Goal: Check status: Check status

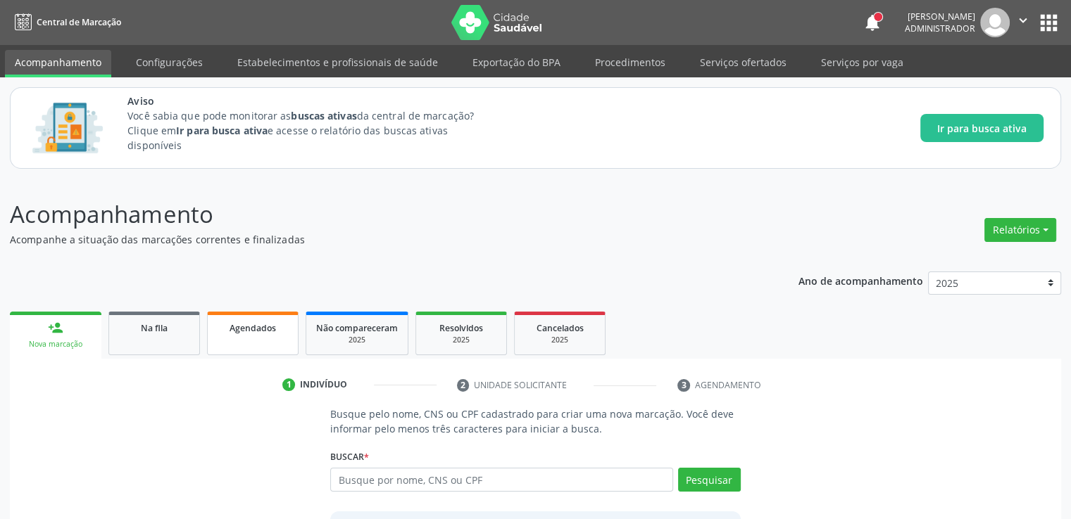
click at [264, 324] on span "Agendados" at bounding box center [252, 328] width 46 height 12
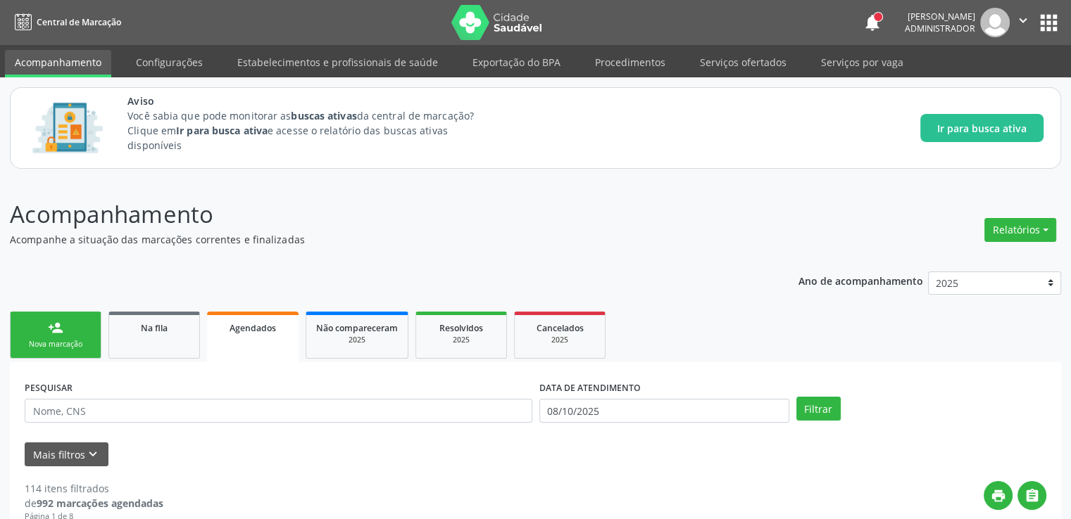
click at [211, 427] on div "PESQUISAR" at bounding box center [278, 404] width 515 height 55
click at [210, 417] on input "text" at bounding box center [278, 411] width 507 height 24
type input "ass"
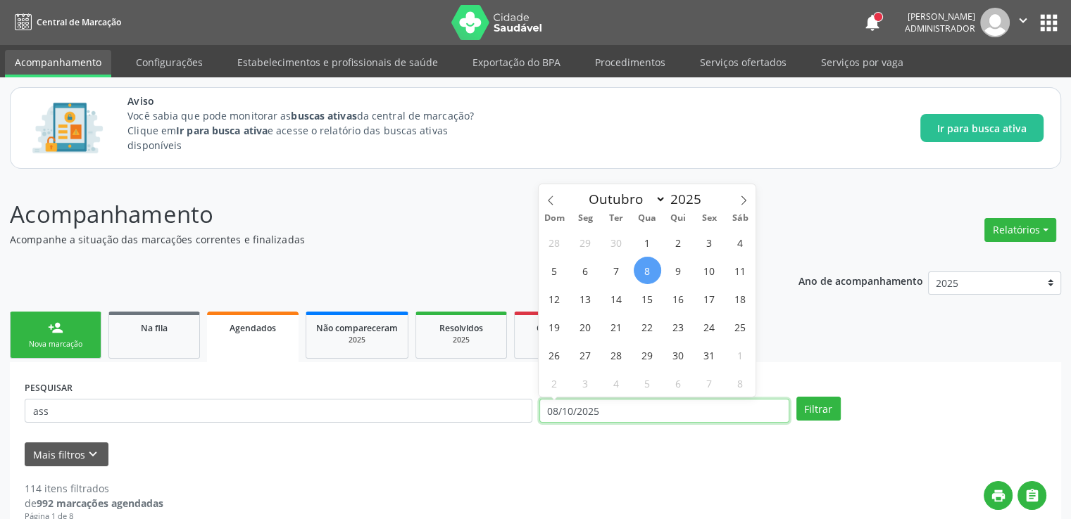
drag, startPoint x: 687, startPoint y: 405, endPoint x: 512, endPoint y: 415, distance: 174.8
click at [512, 415] on div "PESQUISAR ass DATA DE ATENDIMENTO [DATE] Filtrar" at bounding box center [535, 404] width 1028 height 55
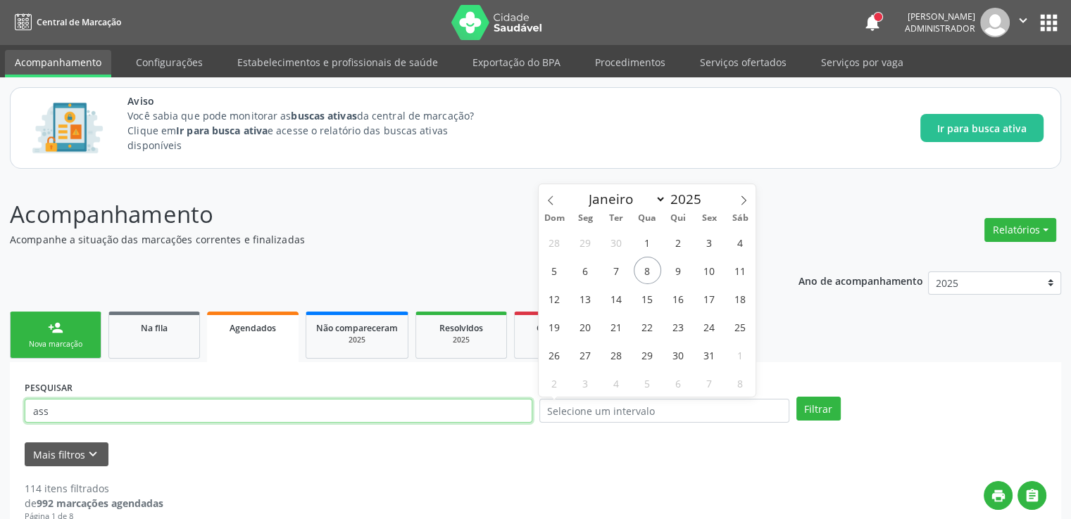
click at [367, 401] on input "ass" at bounding box center [278, 411] width 507 height 24
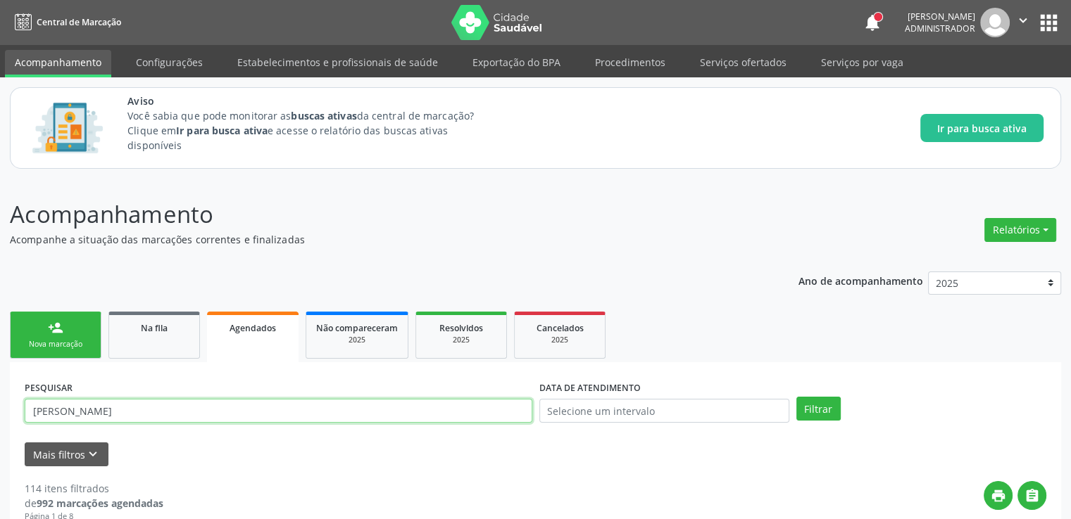
type input "[PERSON_NAME]"
click at [796, 397] on button "Filtrar" at bounding box center [818, 409] width 44 height 24
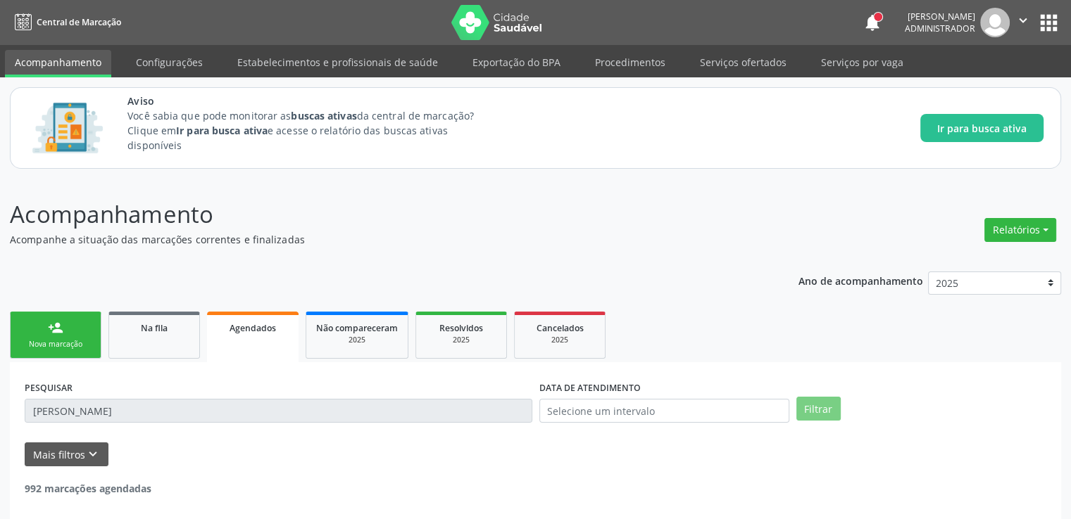
scroll to position [61, 0]
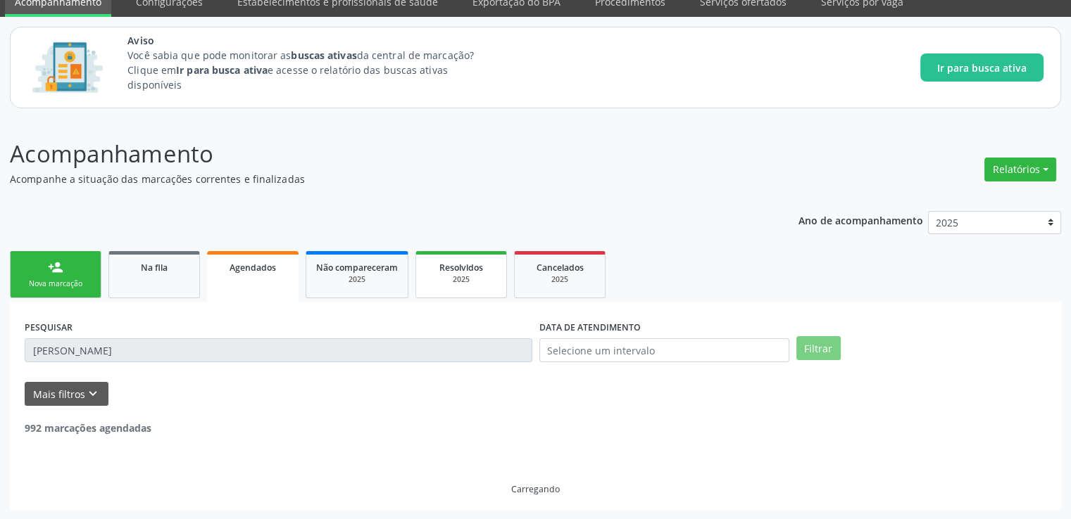
click at [459, 270] on span "Resolvidos" at bounding box center [461, 268] width 44 height 12
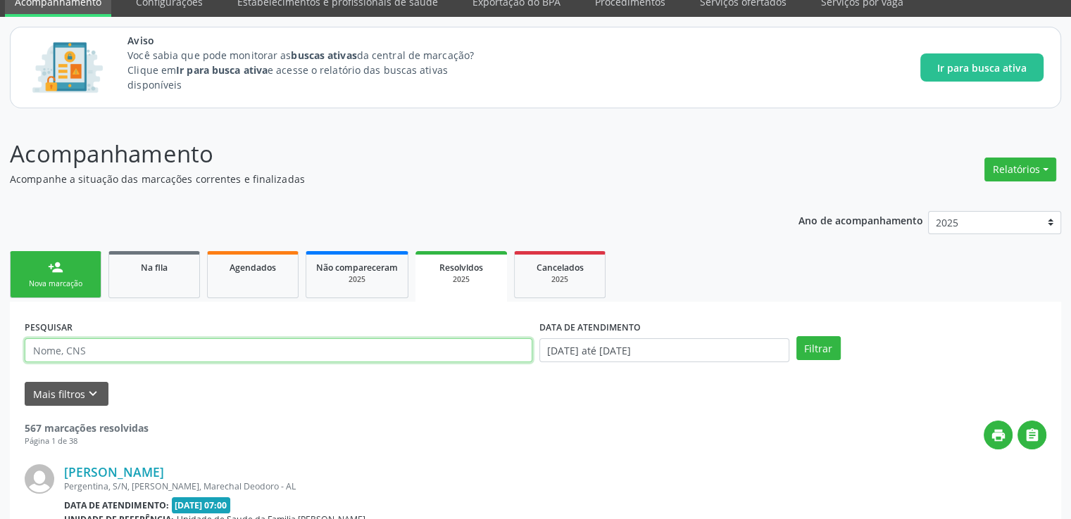
click at [278, 349] on input "text" at bounding box center [278, 351] width 507 height 24
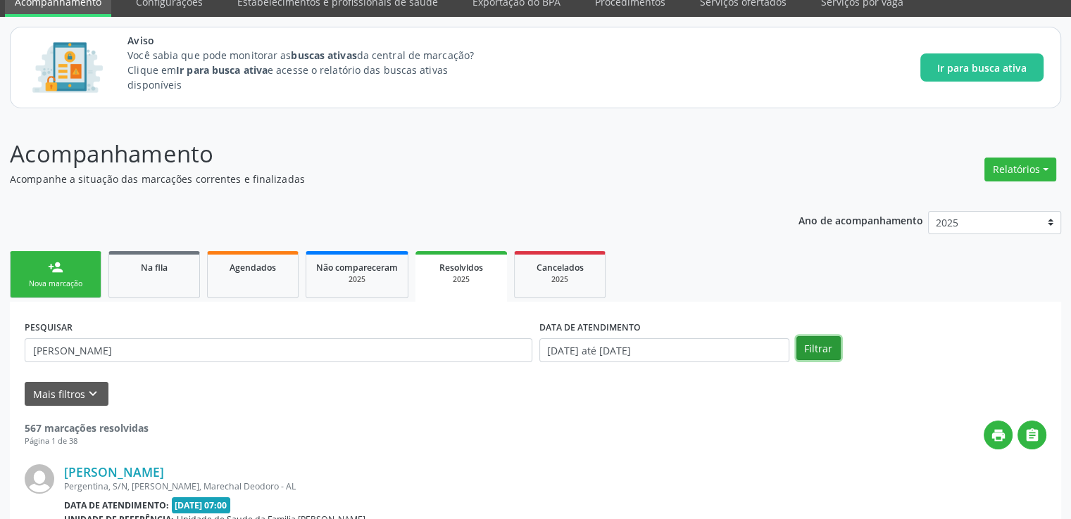
click at [814, 343] on button "Filtrar" at bounding box center [818, 348] width 44 height 24
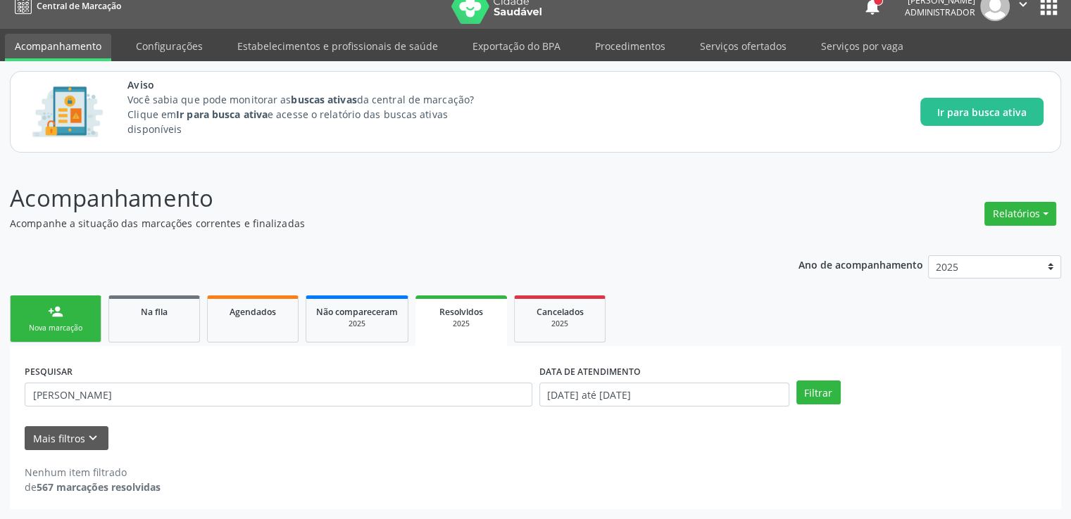
scroll to position [15, 0]
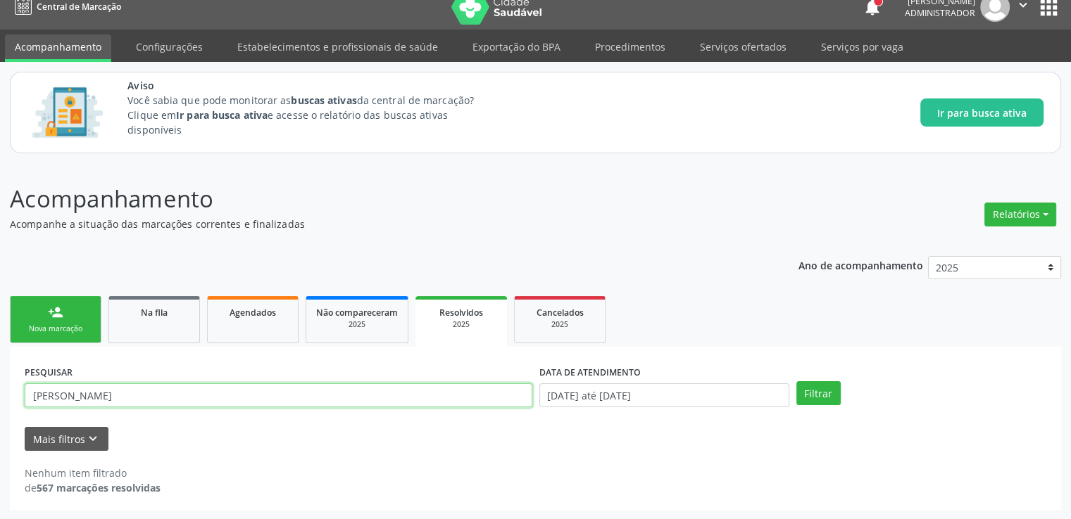
click at [237, 401] on input "[PERSON_NAME]" at bounding box center [278, 396] width 507 height 24
type input "[PERSON_NAME]"
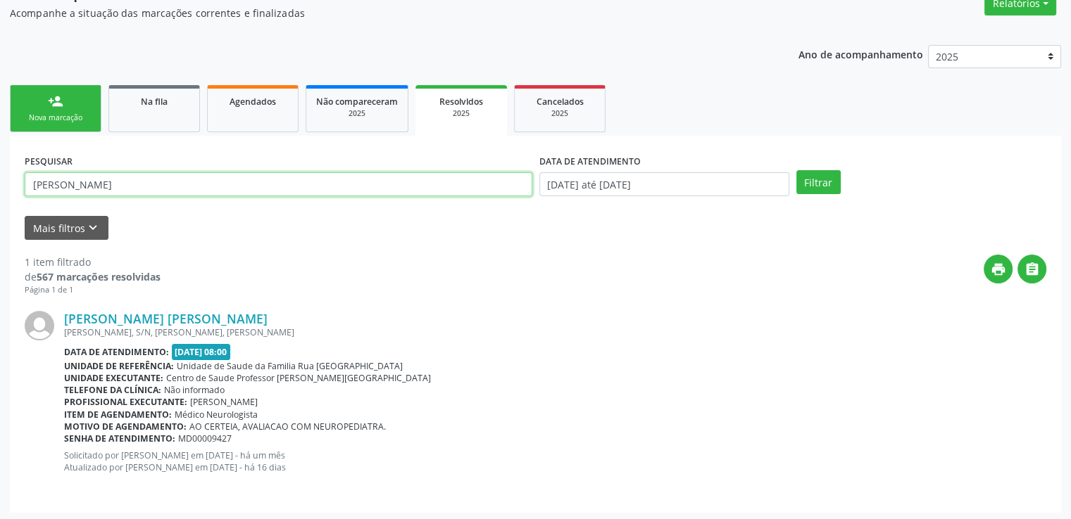
scroll to position [229, 0]
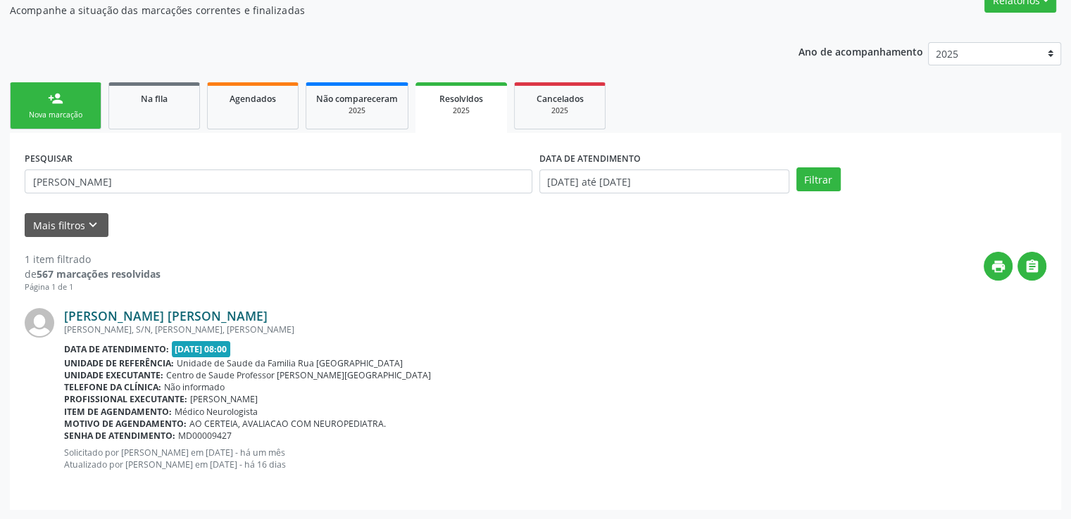
drag, startPoint x: 332, startPoint y: 313, endPoint x: 64, endPoint y: 313, distance: 267.5
click at [64, 313] on div "[PERSON_NAME] [PERSON_NAME]" at bounding box center [555, 315] width 982 height 15
copy link "[PERSON_NAME] [PERSON_NAME]"
click at [240, 96] on span "Agendados" at bounding box center [252, 99] width 46 height 12
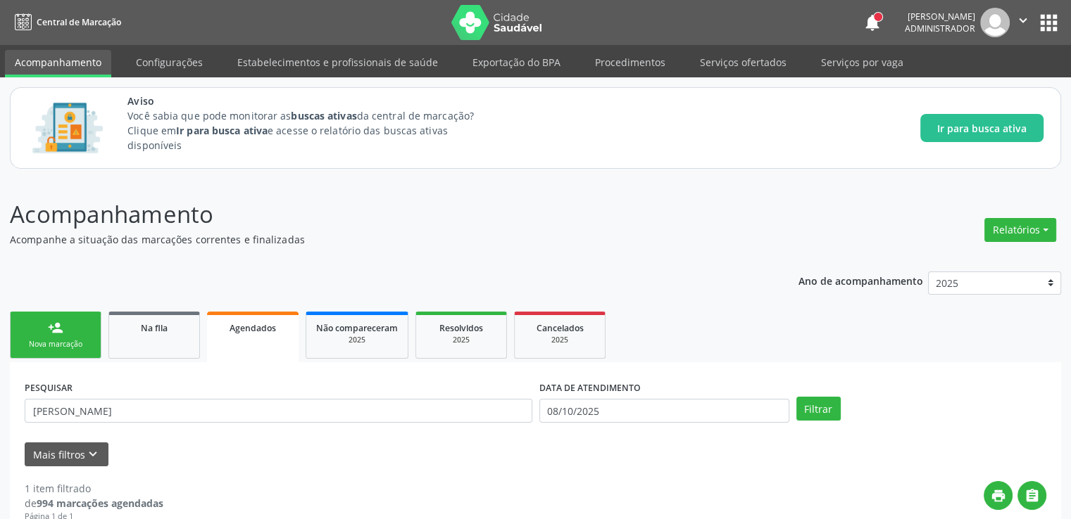
scroll to position [241, 0]
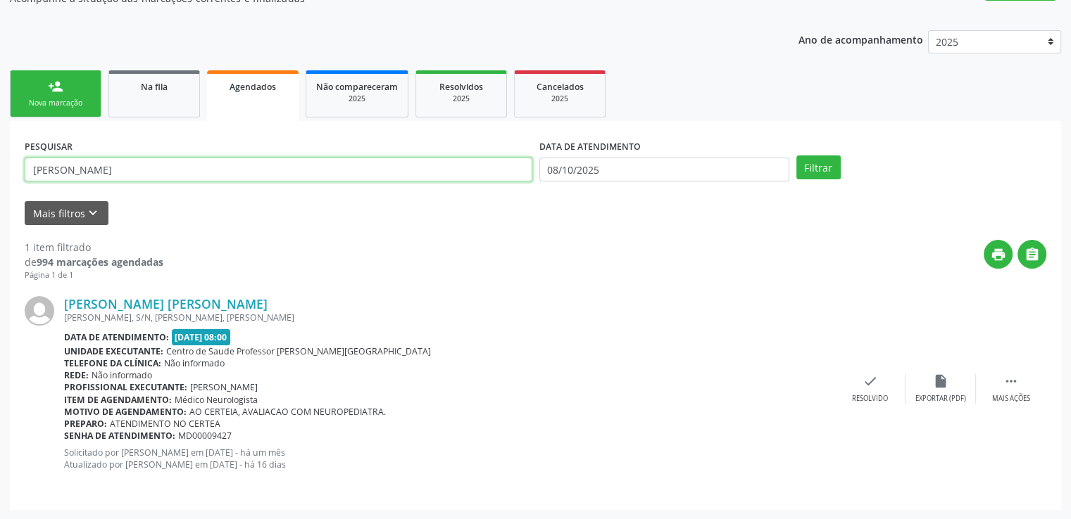
drag, startPoint x: 448, startPoint y: 168, endPoint x: 0, endPoint y: 172, distance: 447.7
click at [0, 172] on div "Acompanhamento Acompanhe a situação das marcações correntes e finalizadas Relat…" at bounding box center [535, 228] width 1071 height 583
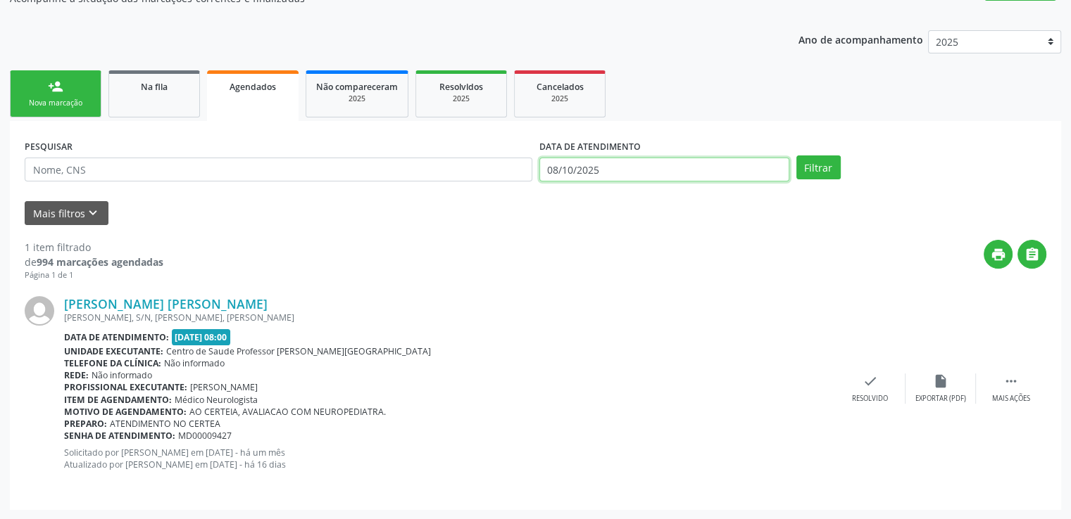
click at [619, 169] on input "08/10/2025" at bounding box center [664, 170] width 250 height 24
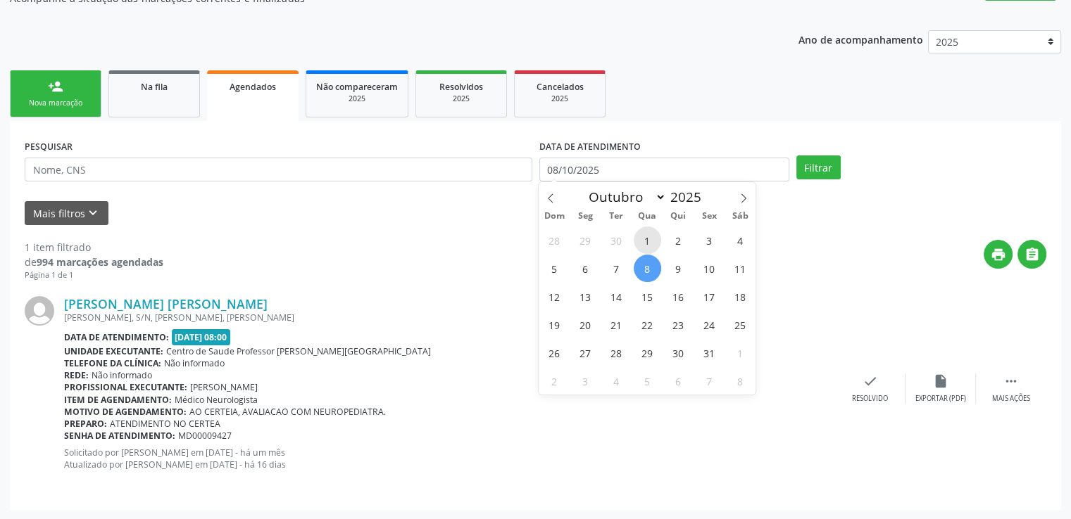
click at [649, 243] on span "1" at bounding box center [646, 240] width 27 height 27
type input "[DATE]"
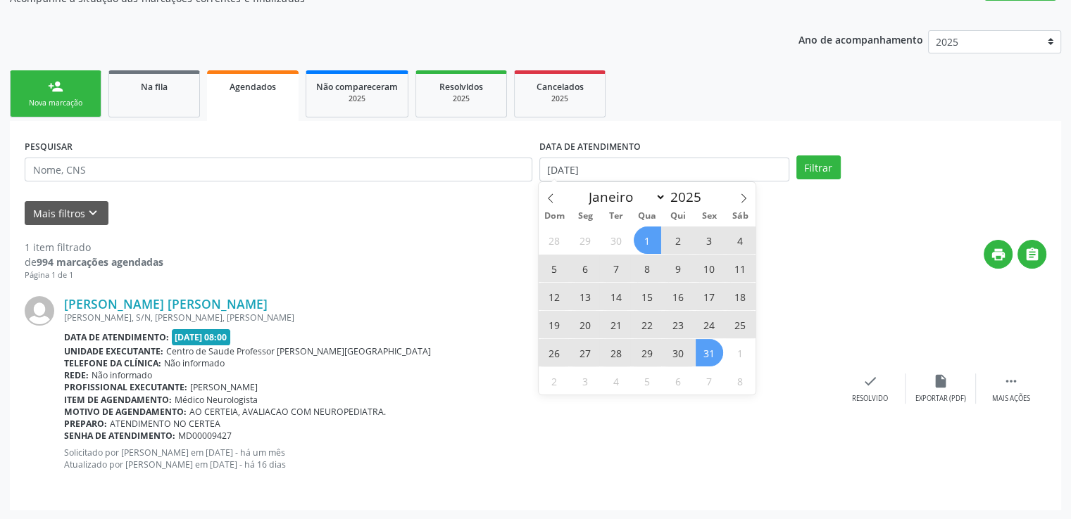
click at [713, 346] on span "31" at bounding box center [708, 352] width 27 height 27
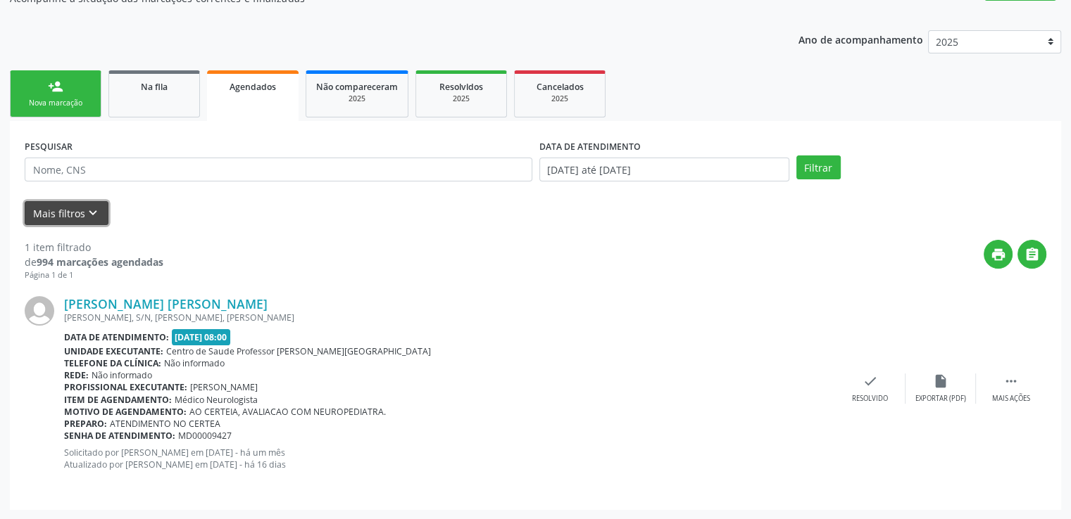
click at [76, 210] on button "Mais filtros keyboard_arrow_down" at bounding box center [67, 213] width 84 height 25
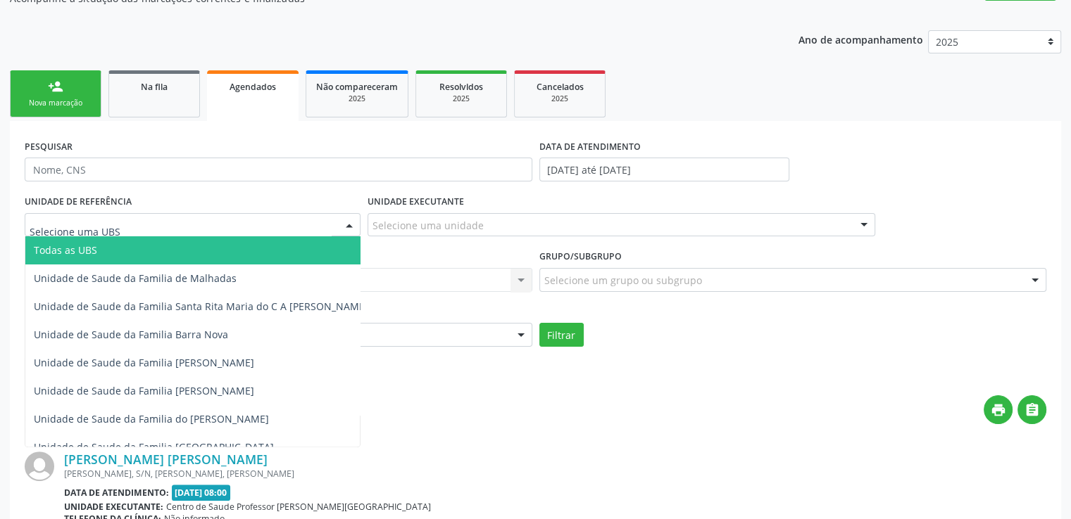
click at [305, 224] on div at bounding box center [193, 225] width 336 height 24
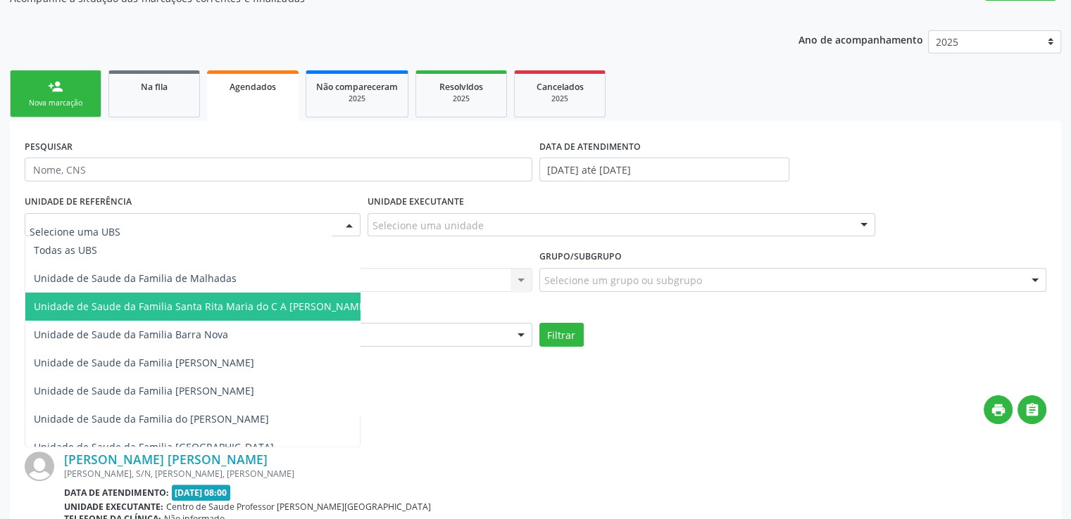
click at [234, 307] on span "Unidade de Saude da Familia Santa Rita Maria do C A [PERSON_NAME]" at bounding box center [201, 306] width 334 height 13
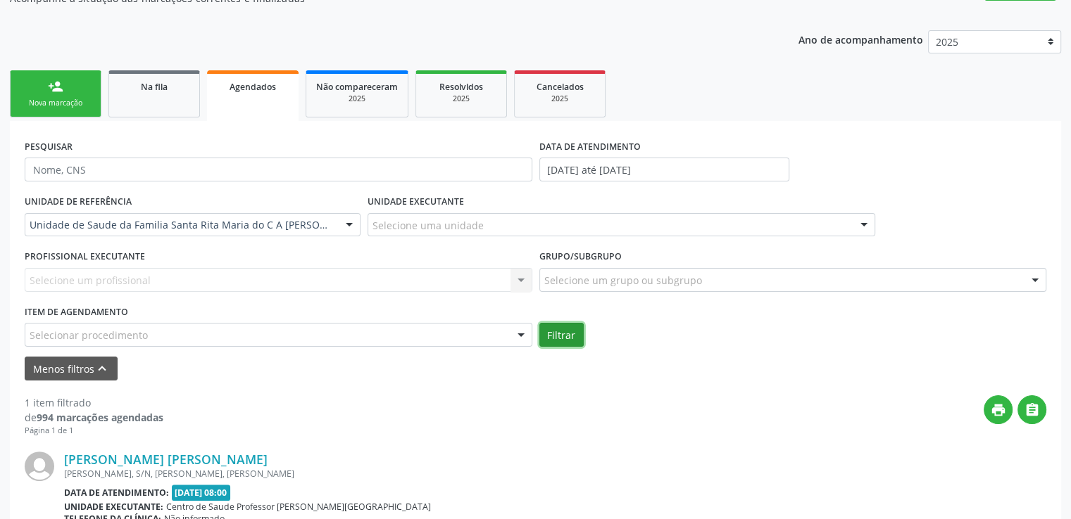
click at [569, 336] on button "Filtrar" at bounding box center [561, 335] width 44 height 24
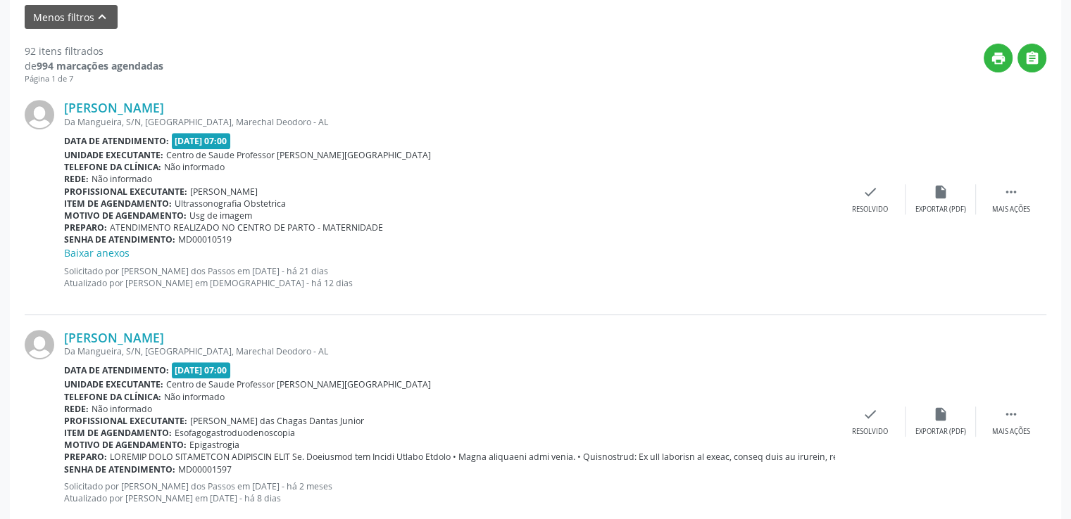
scroll to position [664, 0]
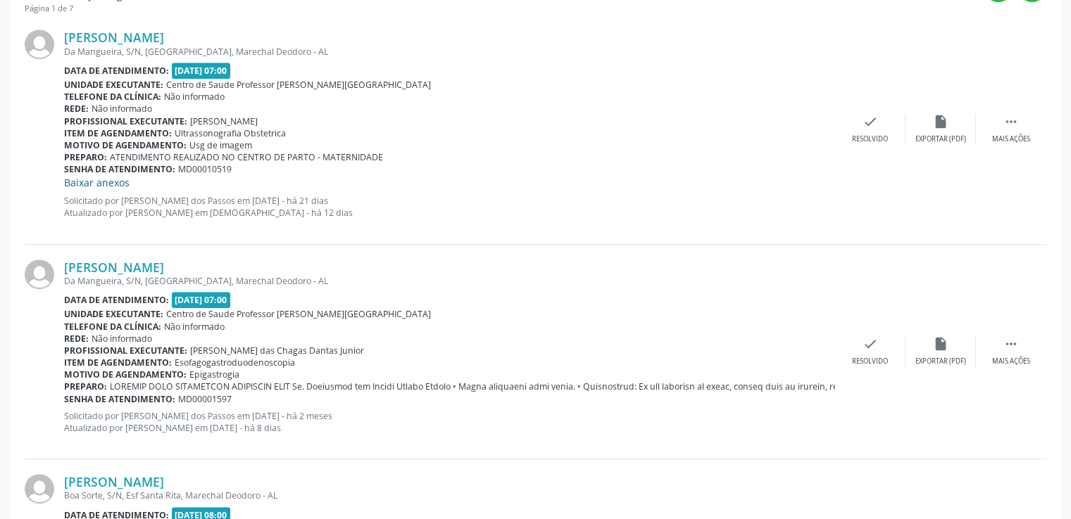
click at [111, 179] on link "Baixar anexos" at bounding box center [96, 182] width 65 height 13
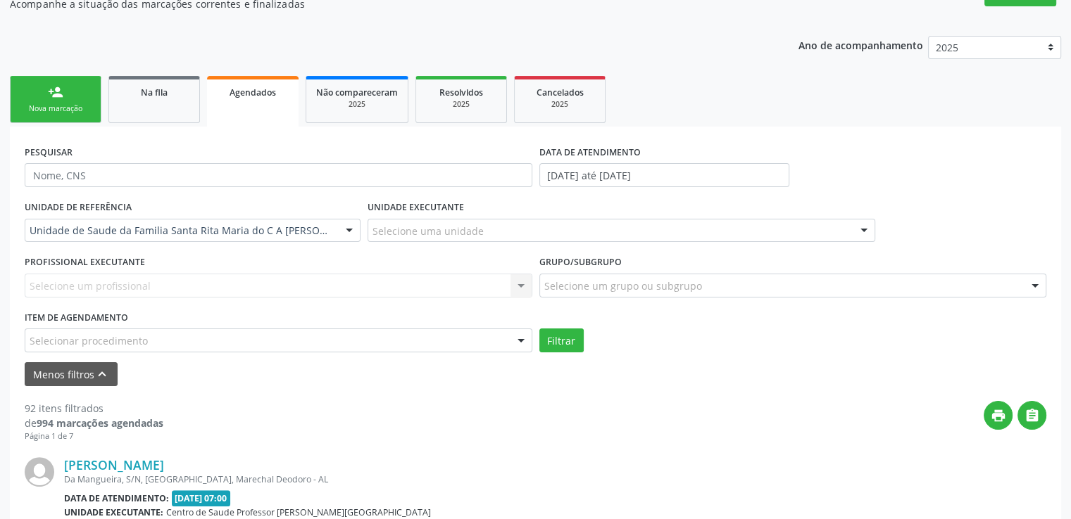
scroll to position [165, 0]
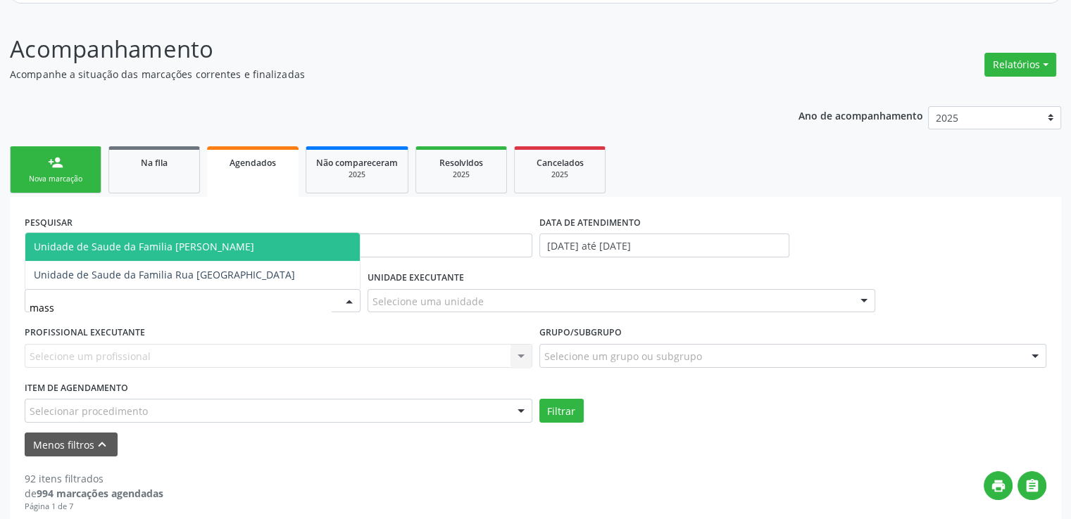
click at [194, 246] on span "Unidade de Saude da Familia [PERSON_NAME]" at bounding box center [144, 246] width 220 height 13
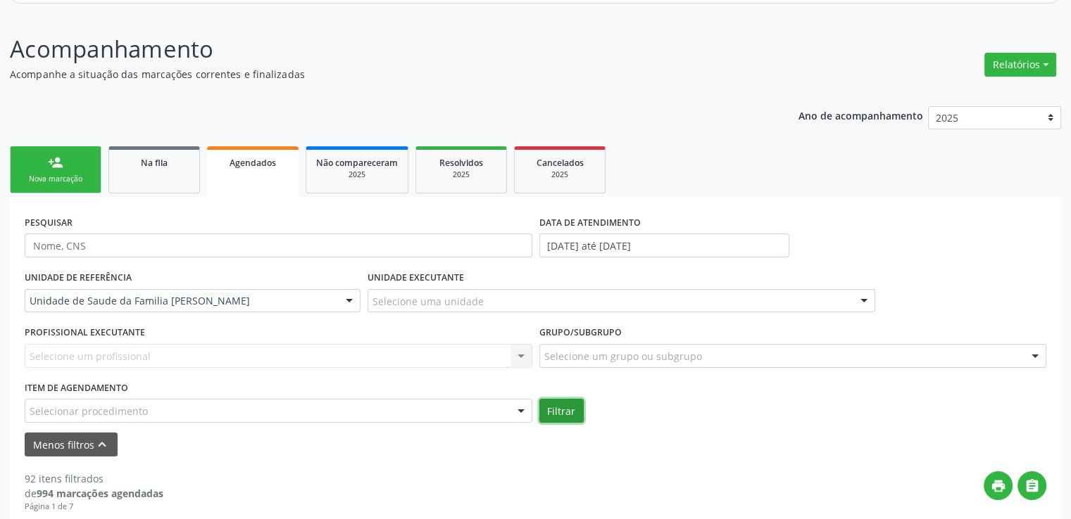
click at [571, 414] on button "Filtrar" at bounding box center [561, 411] width 44 height 24
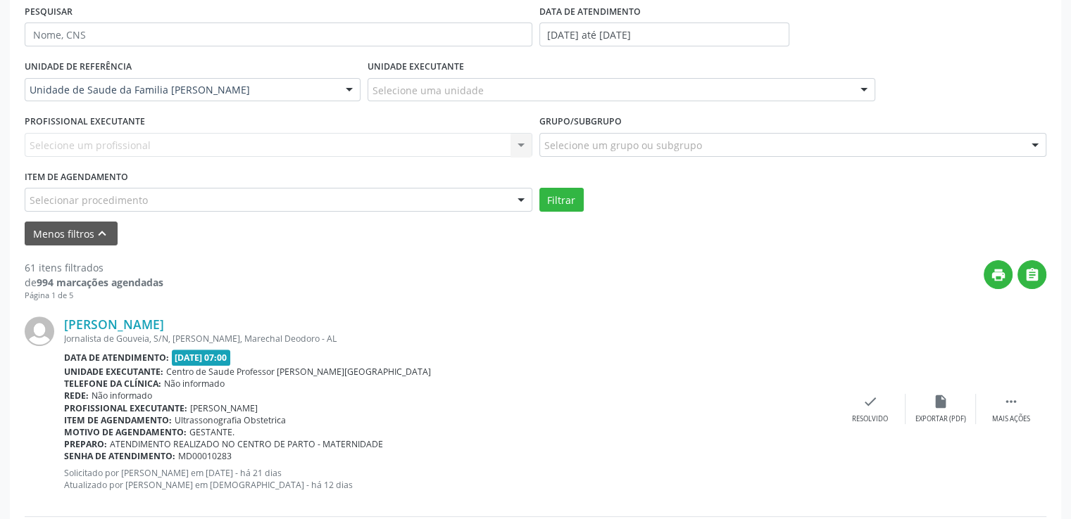
scroll to position [306, 0]
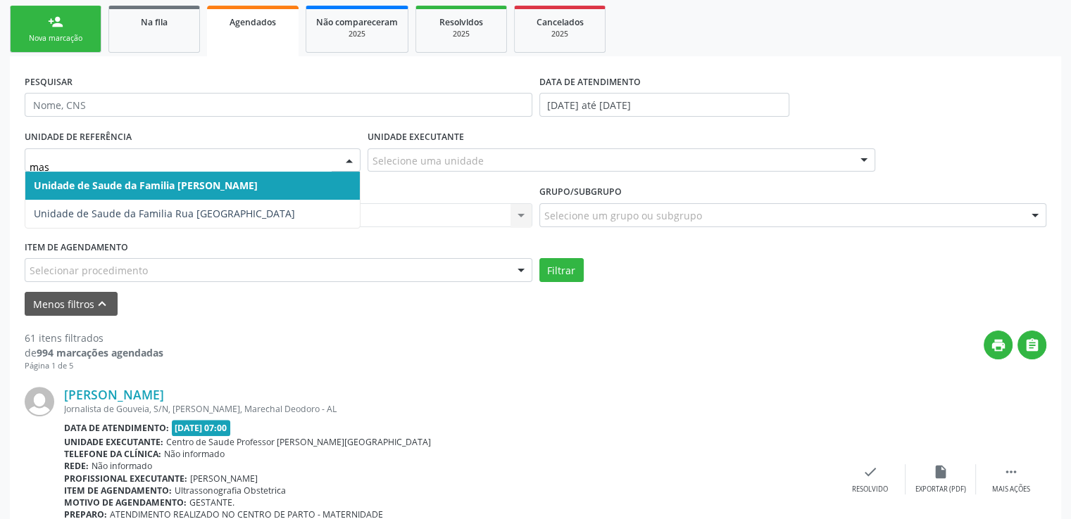
type input "mass"
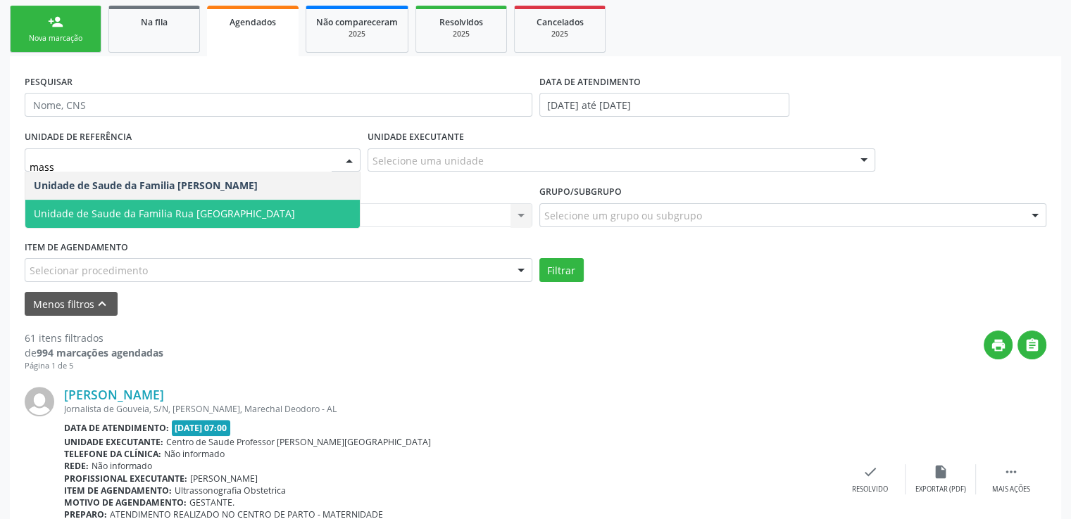
click at [244, 208] on span "Unidade de Saude da Familia Rua [GEOGRAPHIC_DATA]" at bounding box center [164, 213] width 261 height 13
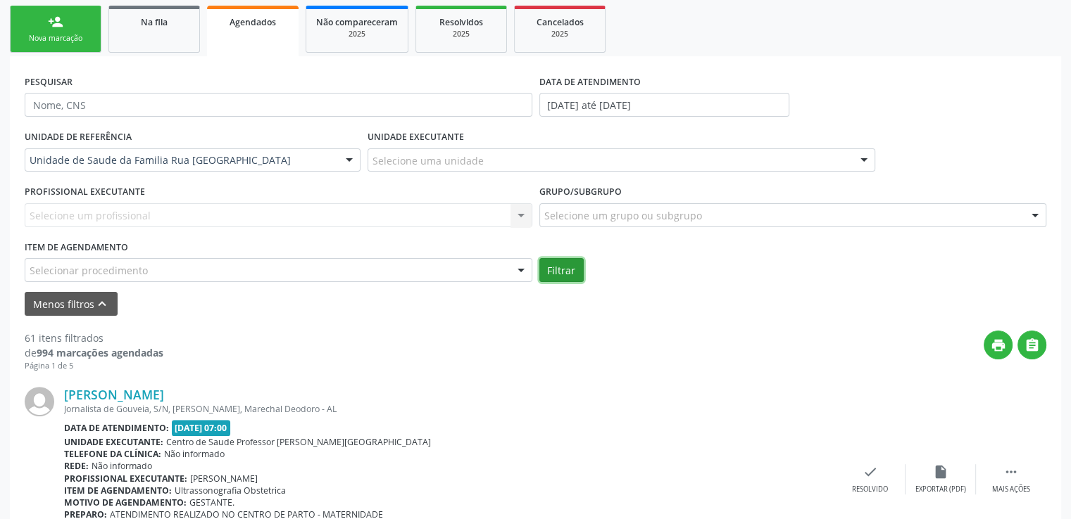
click at [557, 273] on button "Filtrar" at bounding box center [561, 270] width 44 height 24
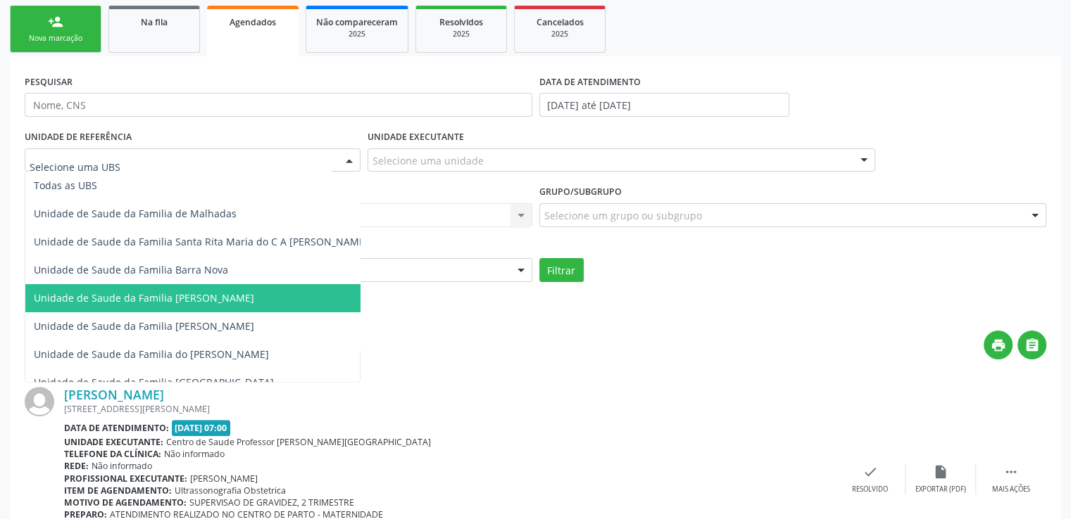
click at [220, 298] on span "Unidade de Saude da Familia [PERSON_NAME]" at bounding box center [144, 297] width 220 height 13
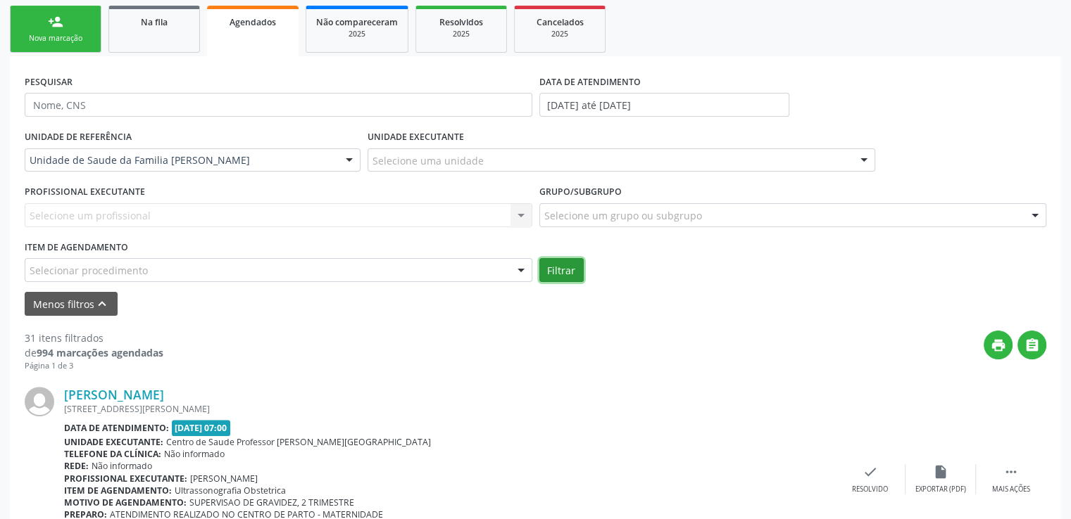
click at [560, 263] on button "Filtrar" at bounding box center [561, 270] width 44 height 24
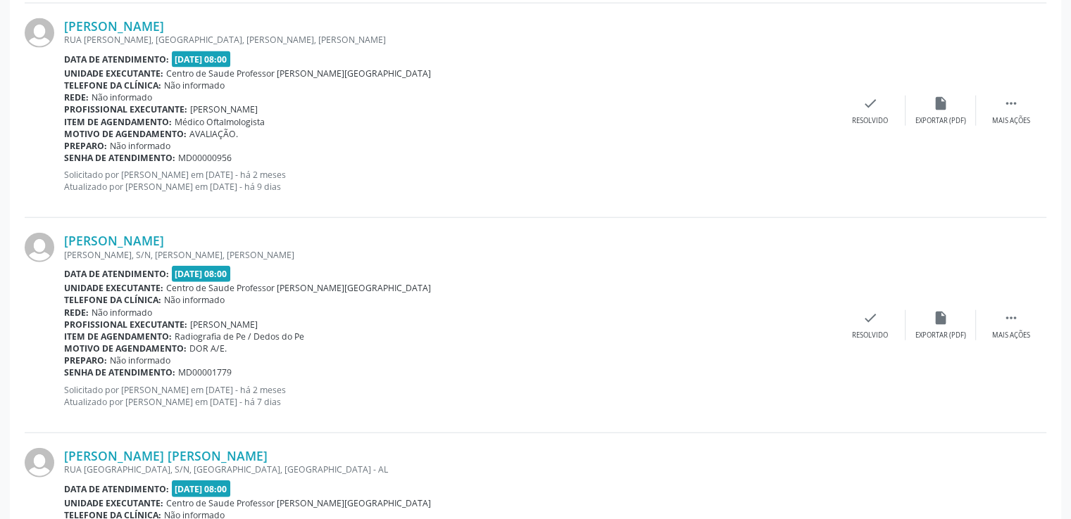
scroll to position [3443, 0]
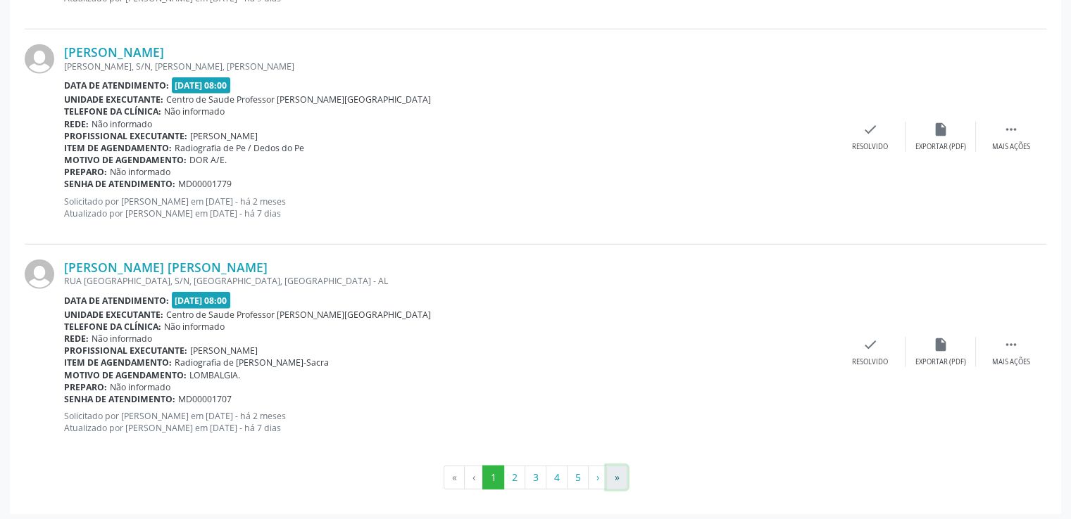
click at [619, 478] on button "»" at bounding box center [616, 478] width 21 height 24
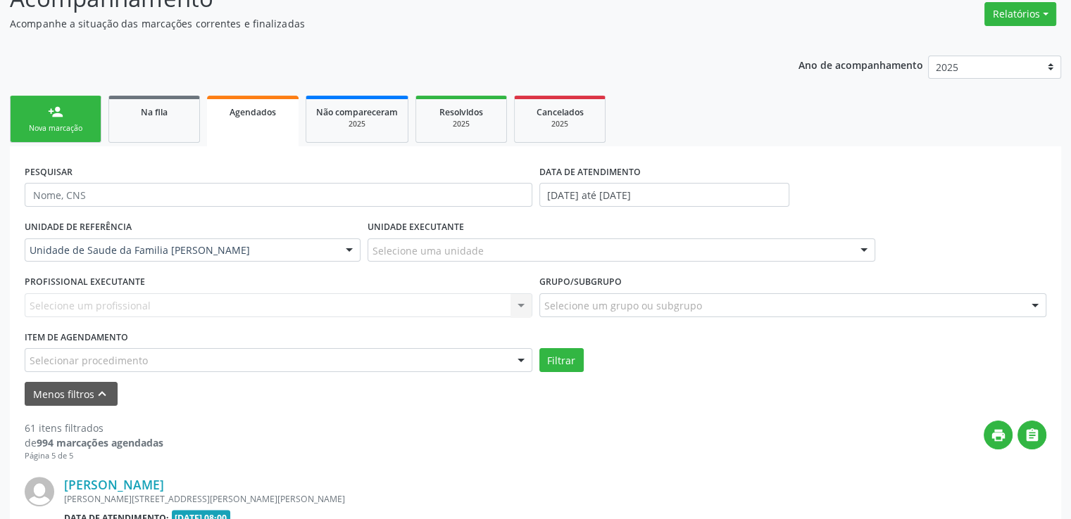
scroll to position [437, 0]
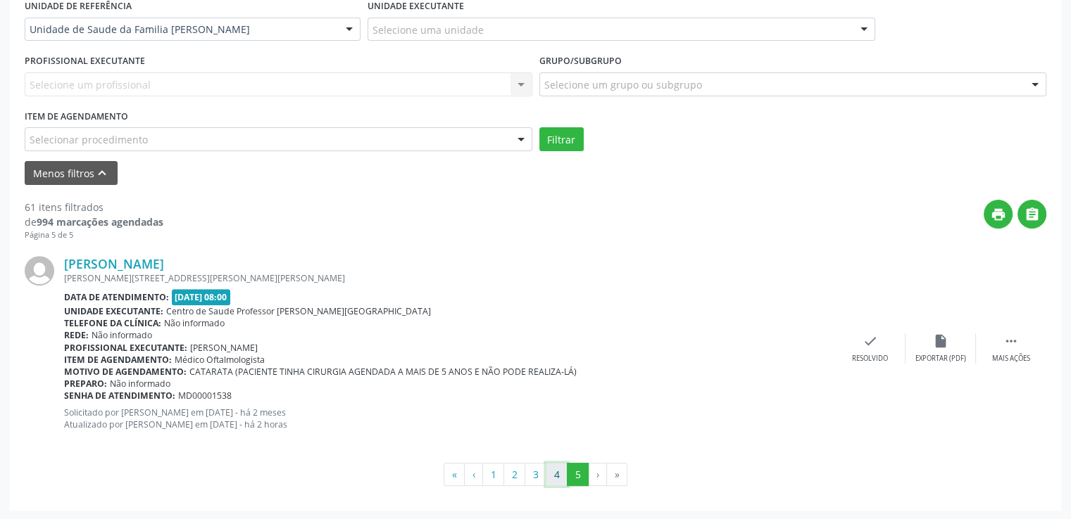
click at [553, 472] on button "4" at bounding box center [557, 475] width 22 height 24
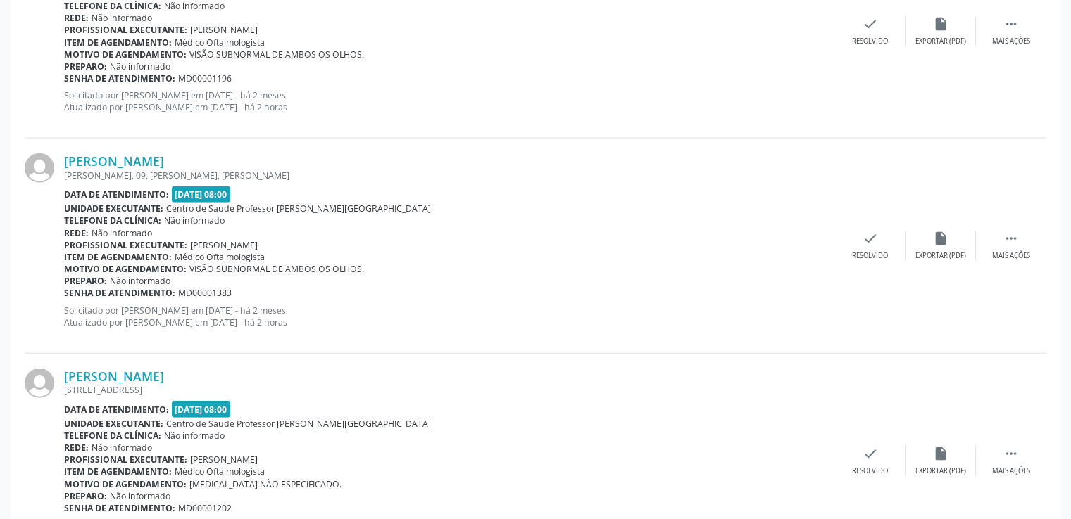
scroll to position [3503, 0]
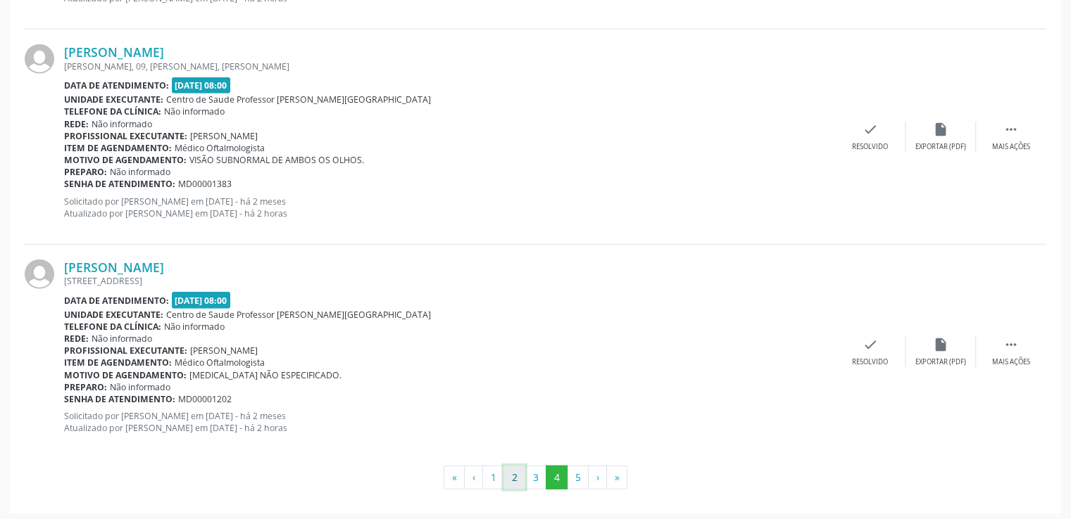
click at [519, 471] on button "2" at bounding box center [514, 478] width 22 height 24
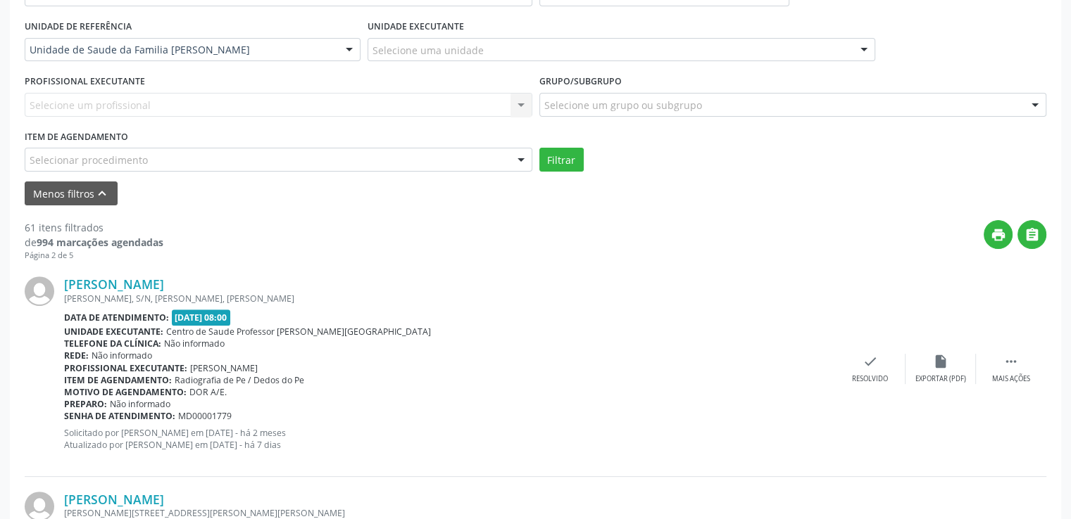
scroll to position [135, 0]
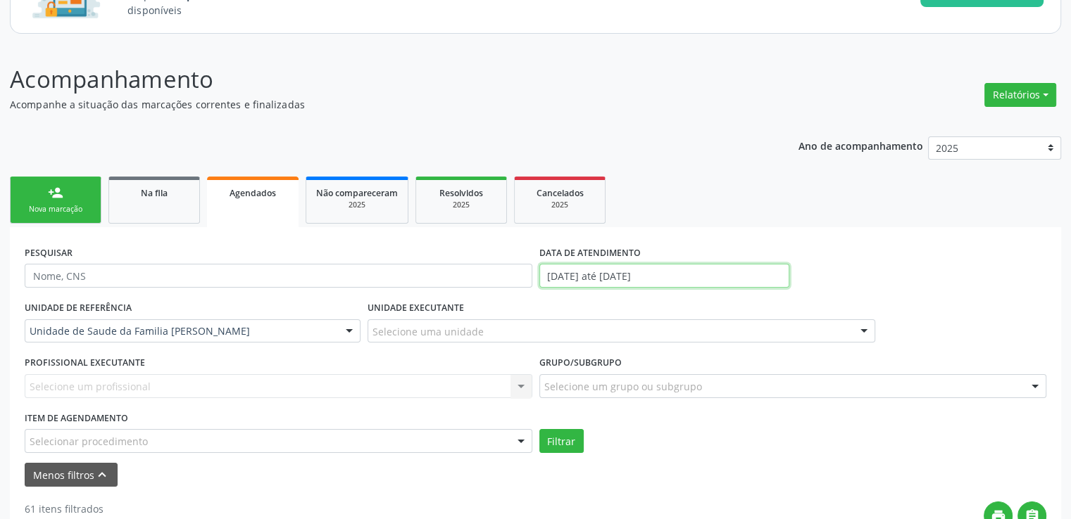
click at [588, 277] on input "[DATE] até [DATE]" at bounding box center [664, 276] width 250 height 24
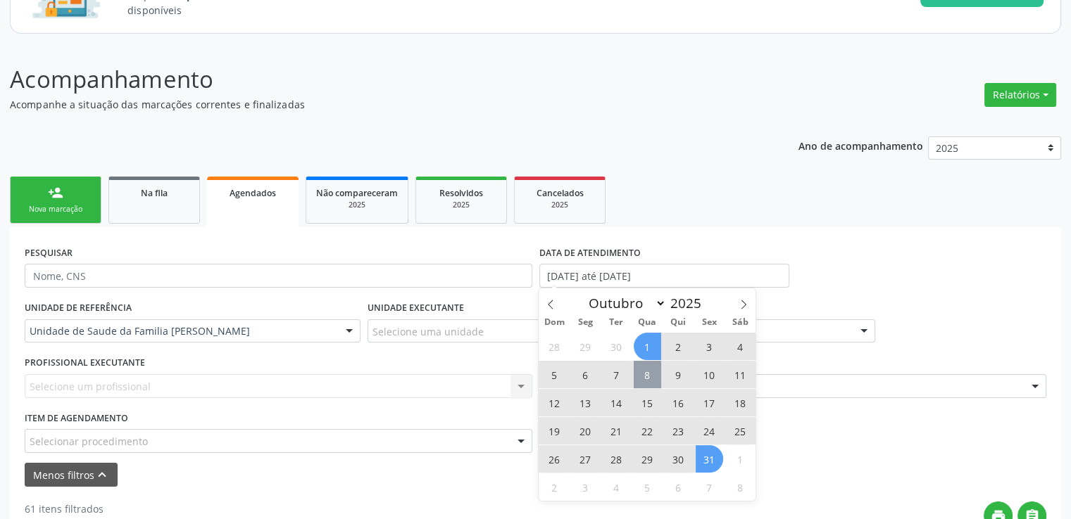
click at [642, 376] on span "8" at bounding box center [646, 374] width 27 height 27
type input "08/10/2025"
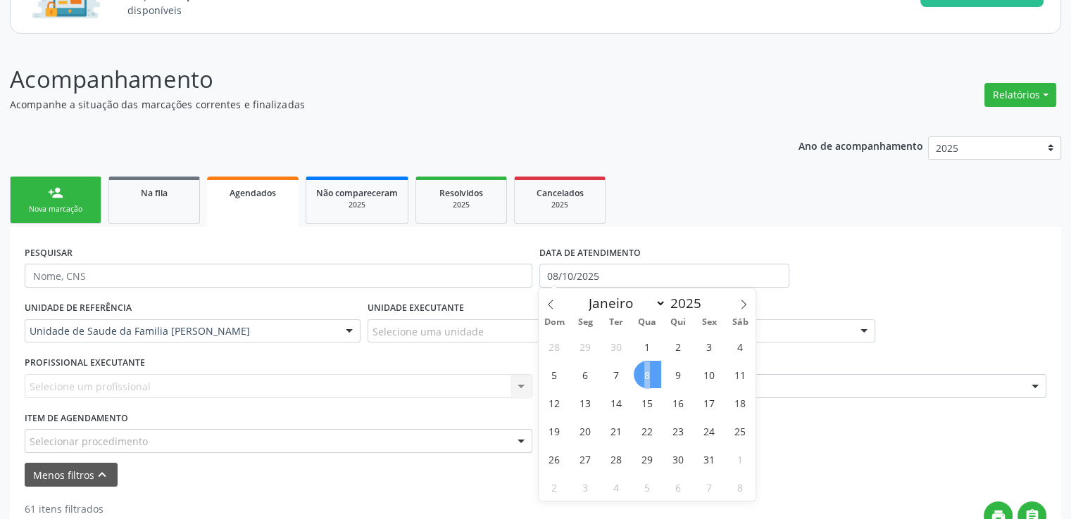
click at [642, 376] on span "8" at bounding box center [646, 374] width 27 height 27
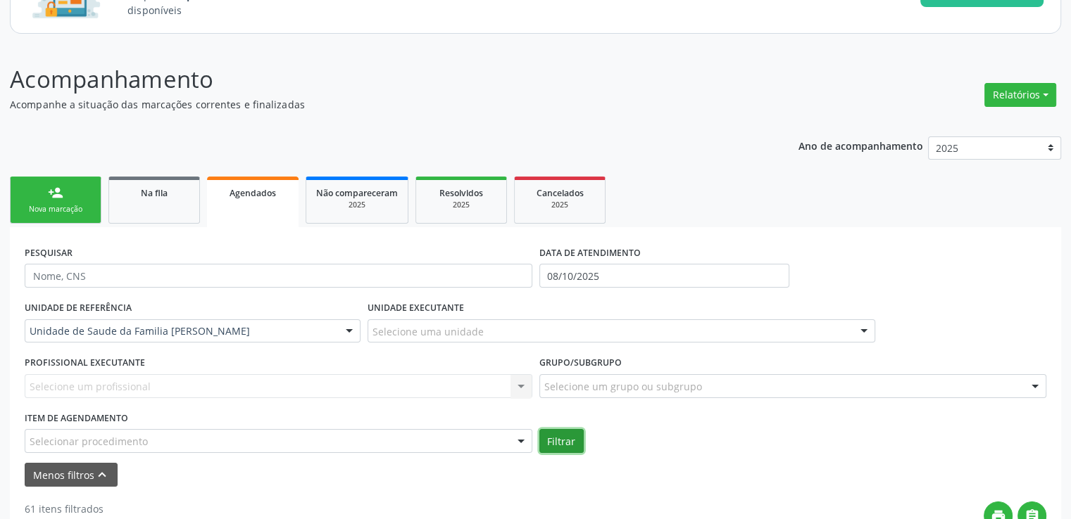
click at [576, 446] on button "Filtrar" at bounding box center [561, 441] width 44 height 24
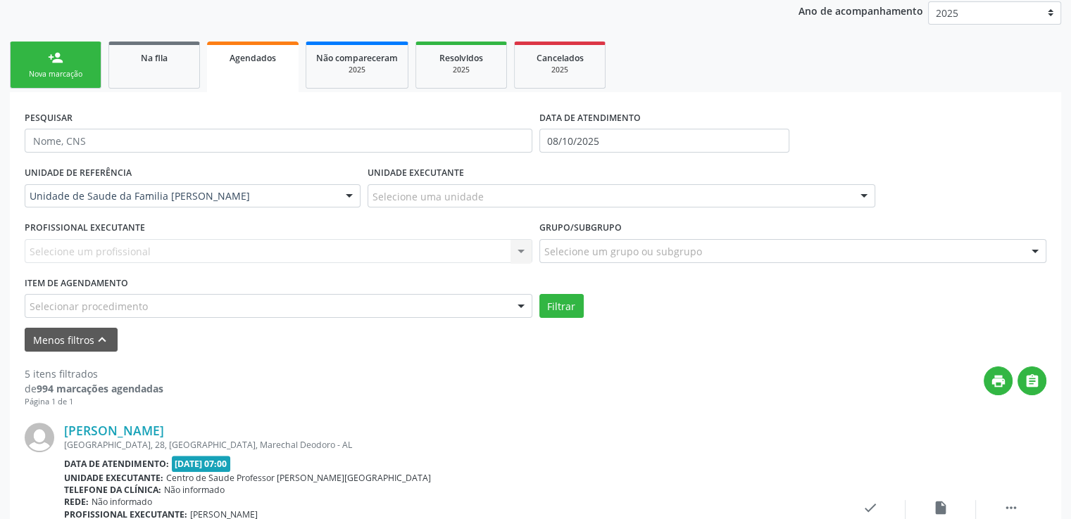
scroll to position [200, 0]
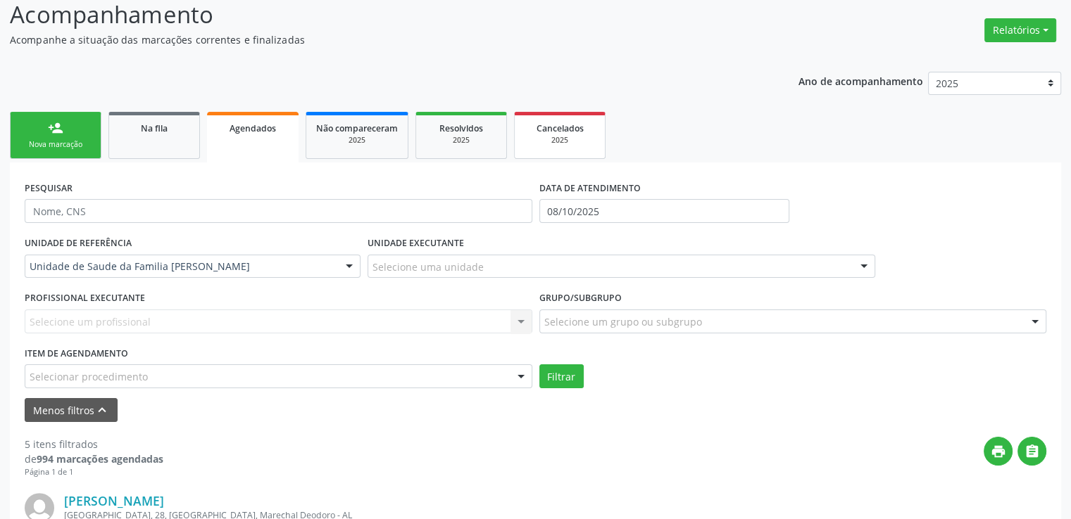
click at [556, 141] on div "2025" at bounding box center [559, 140] width 70 height 11
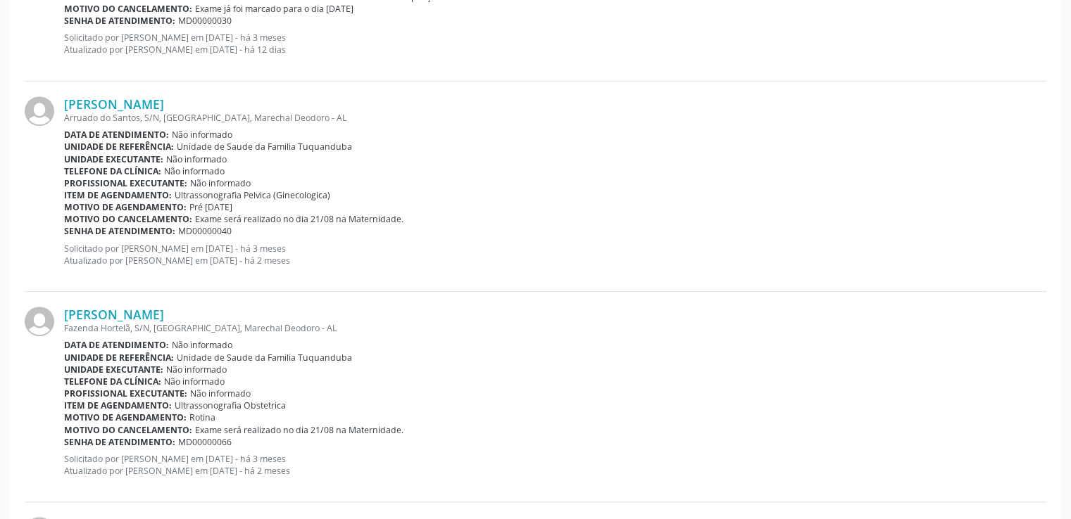
scroll to position [974, 0]
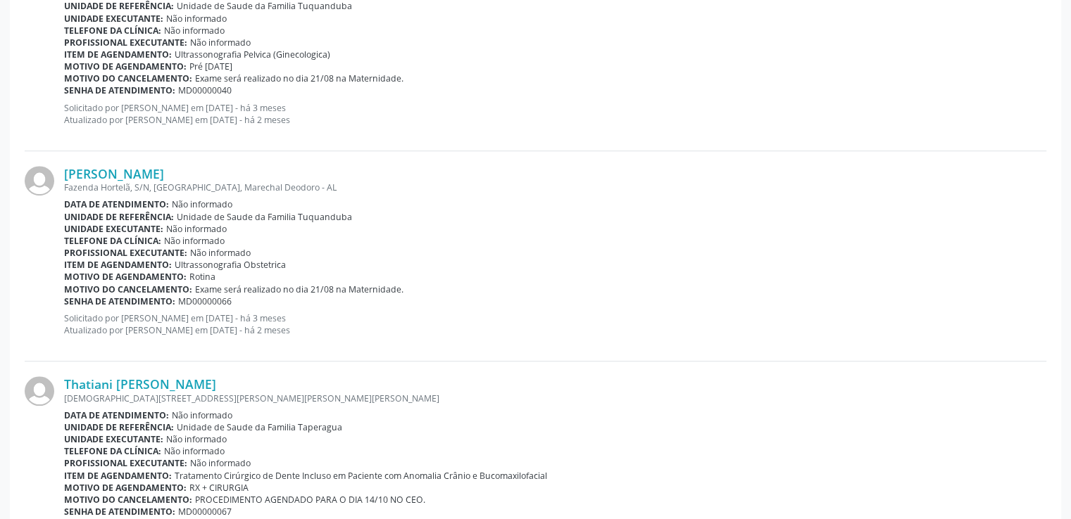
drag, startPoint x: 217, startPoint y: 170, endPoint x: 57, endPoint y: 170, distance: 159.8
click at [57, 170] on div "[PERSON_NAME] Fazenda Hortelã, S/N, [GEOGRAPHIC_DATA], Marechal Deodoro - AL Da…" at bounding box center [535, 256] width 1021 height 210
copy div "[PERSON_NAME]"
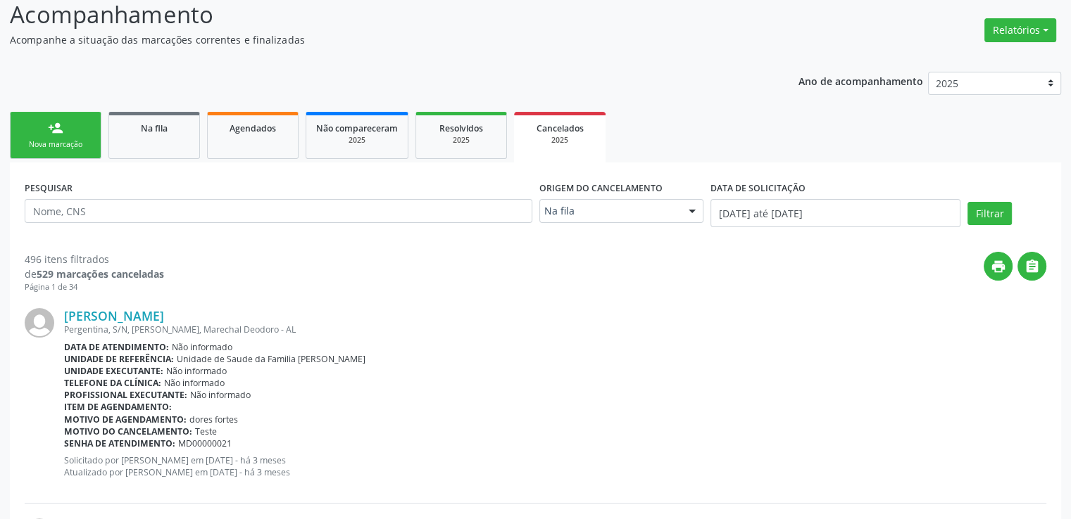
scroll to position [130, 0]
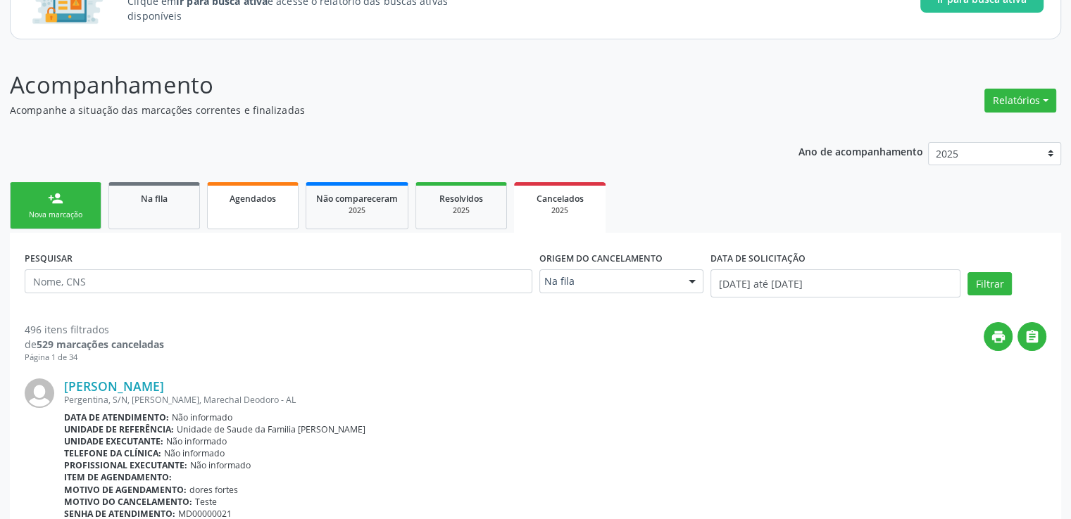
click at [254, 195] on span "Agendados" at bounding box center [252, 199] width 46 height 12
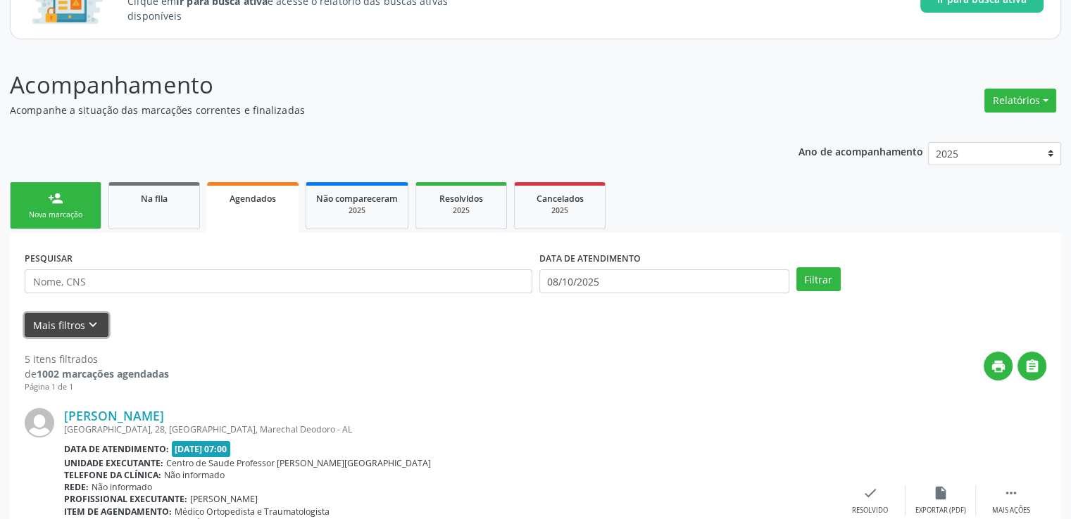
click at [75, 322] on button "Mais filtros keyboard_arrow_down" at bounding box center [67, 325] width 84 height 25
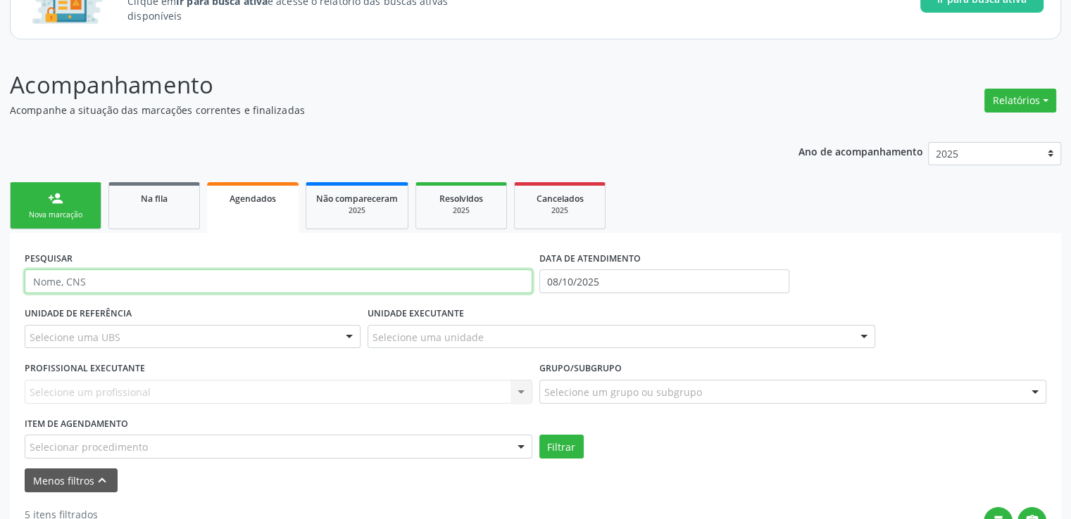
click at [220, 279] on input "text" at bounding box center [278, 282] width 507 height 24
paste input "[PERSON_NAME]"
type input "[PERSON_NAME]"
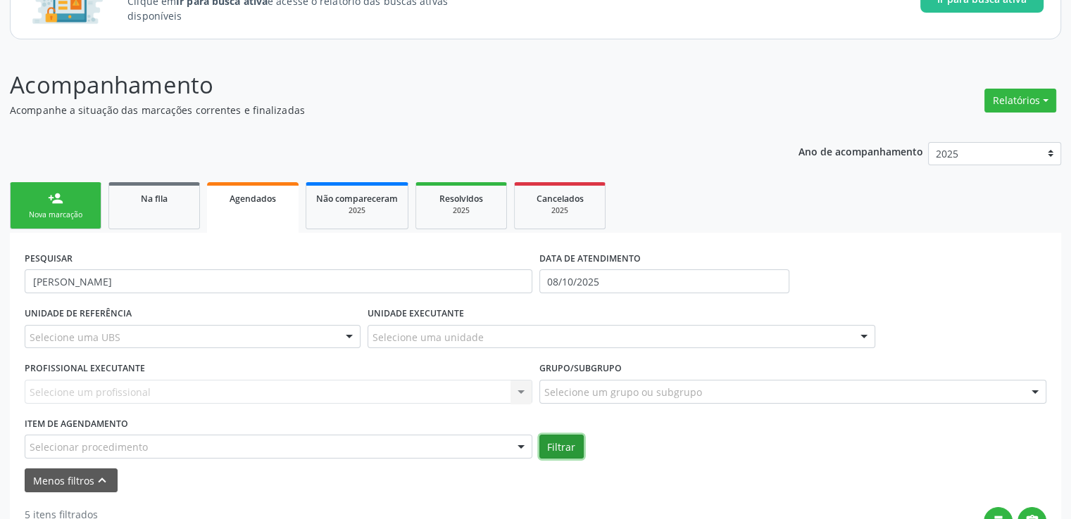
click at [551, 441] on button "Filtrar" at bounding box center [561, 447] width 44 height 24
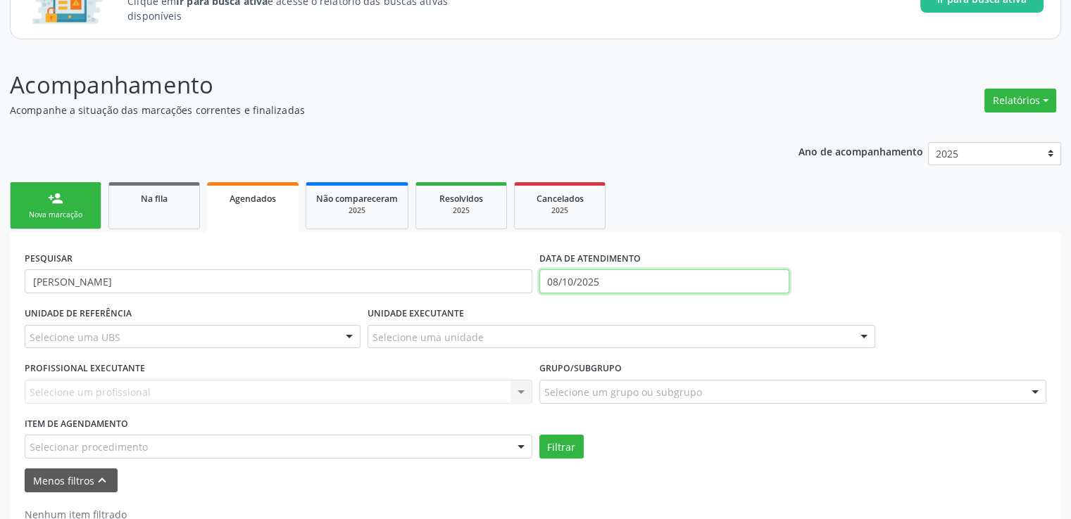
click at [638, 275] on input "08/10/2025" at bounding box center [664, 282] width 250 height 24
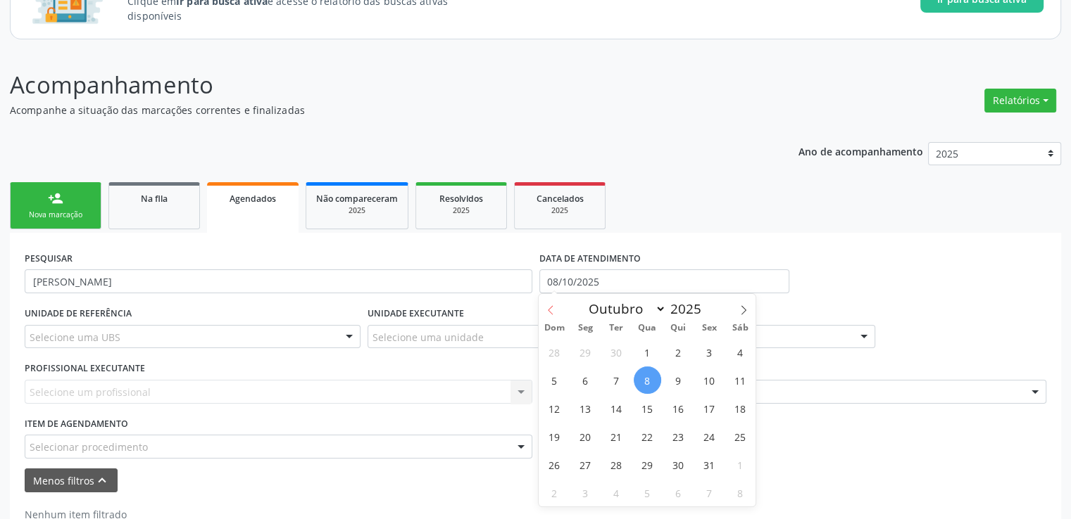
click at [552, 316] on span at bounding box center [550, 306] width 24 height 24
select select "8"
click at [595, 350] on span "1" at bounding box center [585, 352] width 27 height 27
type input "[DATE]"
click at [650, 308] on select "Janeiro Fevereiro Março Abril Maio Junho Julho Agosto Setembro Outubro Novembro…" at bounding box center [624, 309] width 84 height 20
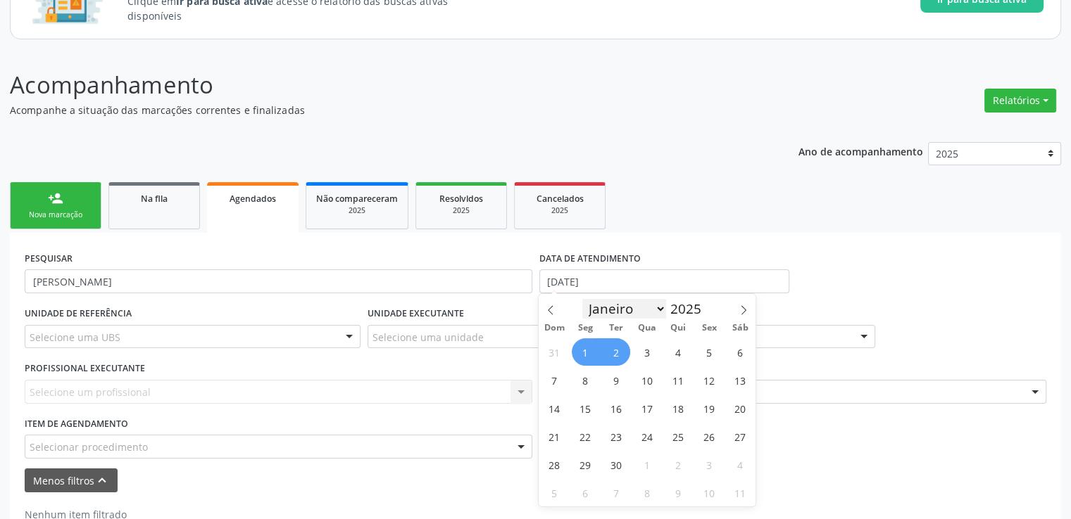
select select "9"
click at [582, 299] on select "Janeiro Fevereiro Março Abril Maio Junho Julho Agosto Setembro Outubro Novembro…" at bounding box center [624, 309] width 84 height 20
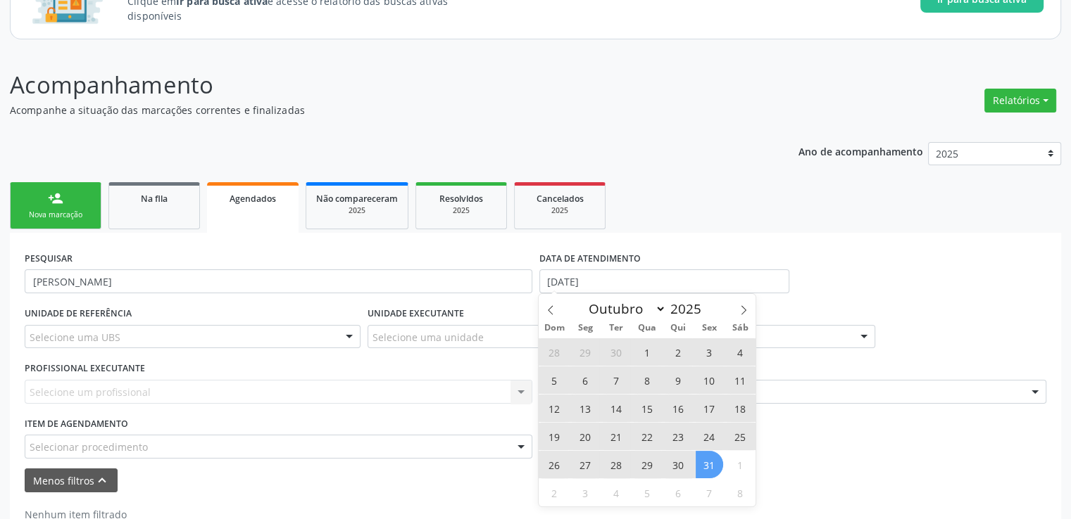
click at [704, 465] on span "31" at bounding box center [708, 464] width 27 height 27
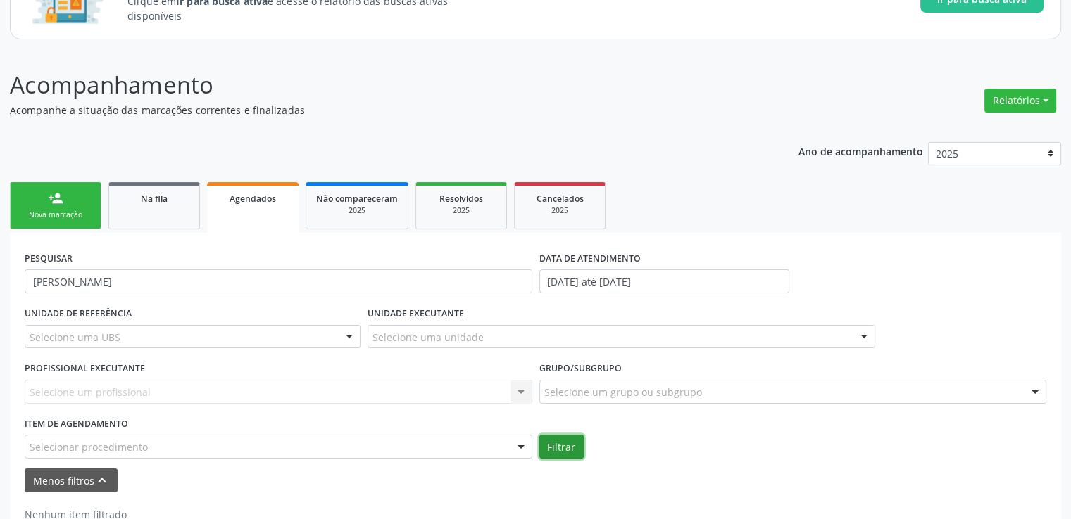
click at [554, 446] on button "Filtrar" at bounding box center [561, 447] width 44 height 24
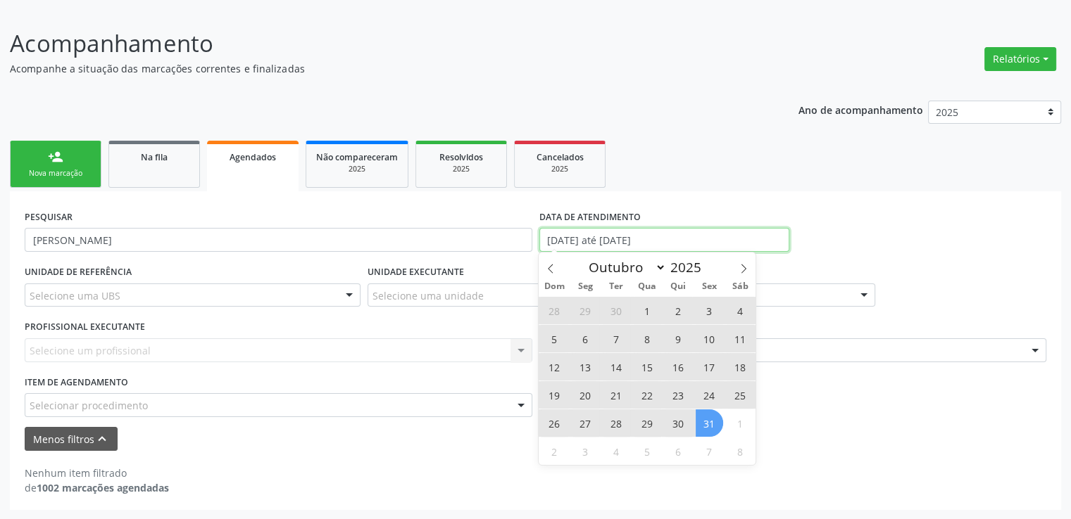
click at [679, 239] on input "[DATE] até [DATE]" at bounding box center [664, 240] width 250 height 24
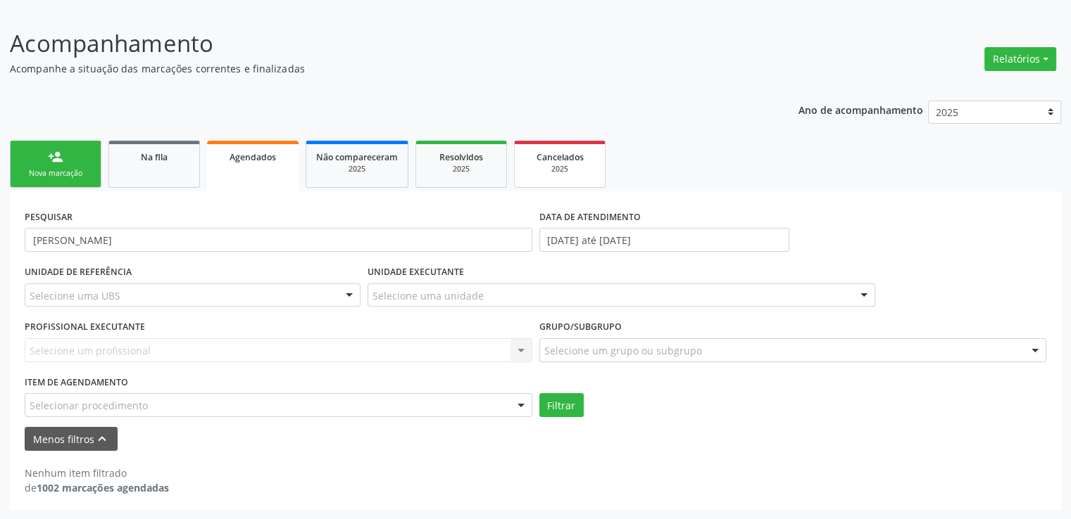
click at [548, 161] on span "Cancelados" at bounding box center [559, 157] width 47 height 12
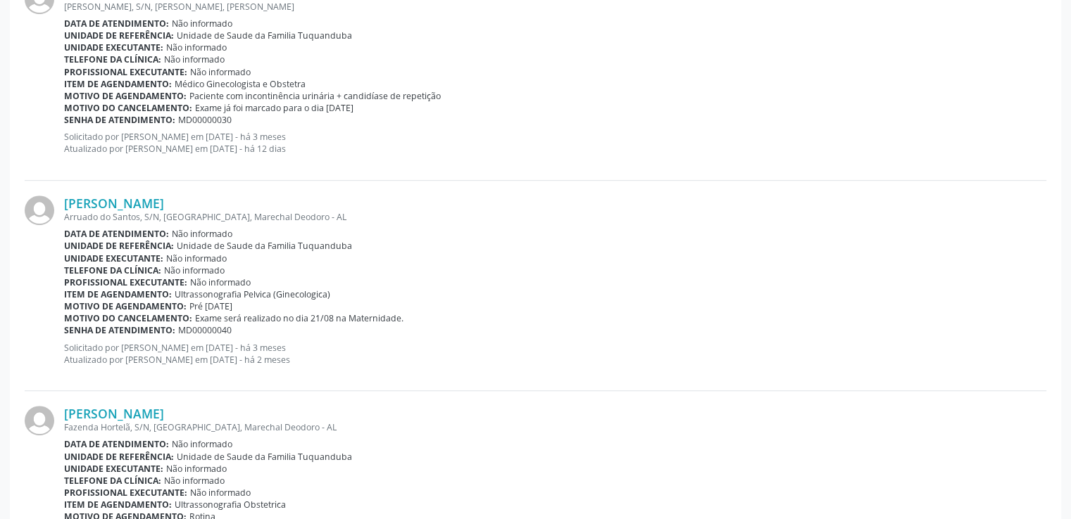
scroll to position [875, 0]
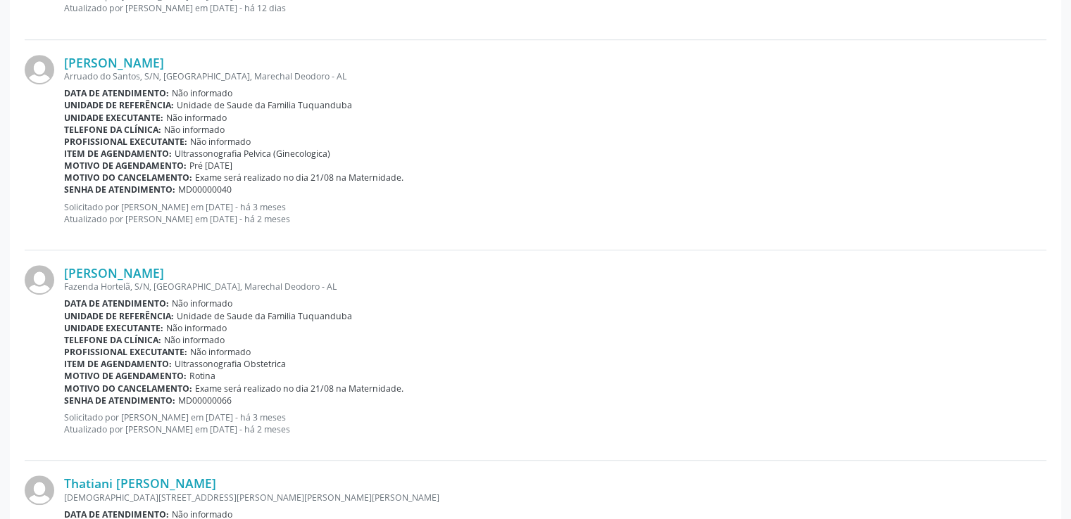
drag, startPoint x: 368, startPoint y: 420, endPoint x: 207, endPoint y: 418, distance: 161.2
click at [207, 418] on p "Solicitado por [PERSON_NAME] em [DATE] - há 3 meses Atualizado por [PERSON_NAME…" at bounding box center [555, 424] width 982 height 24
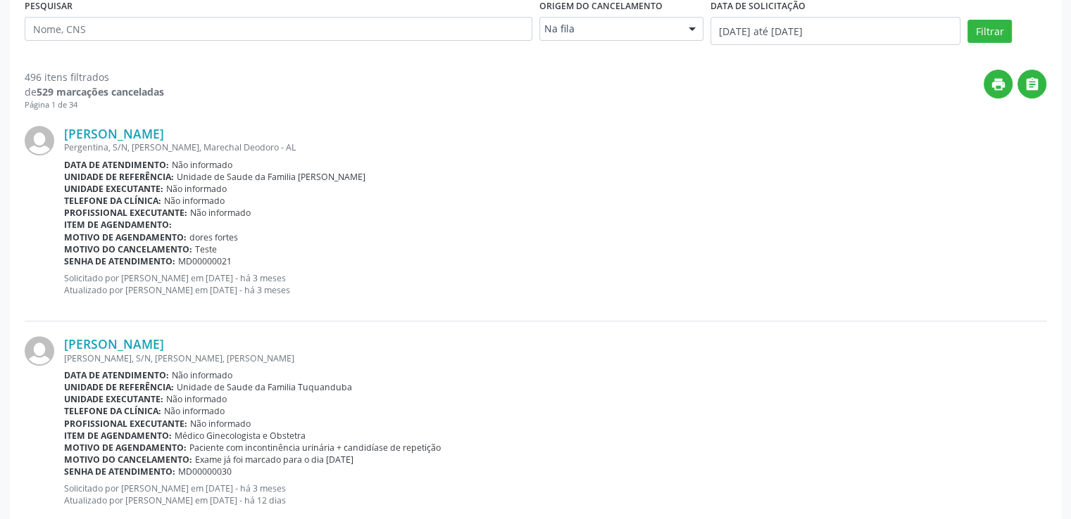
scroll to position [241, 0]
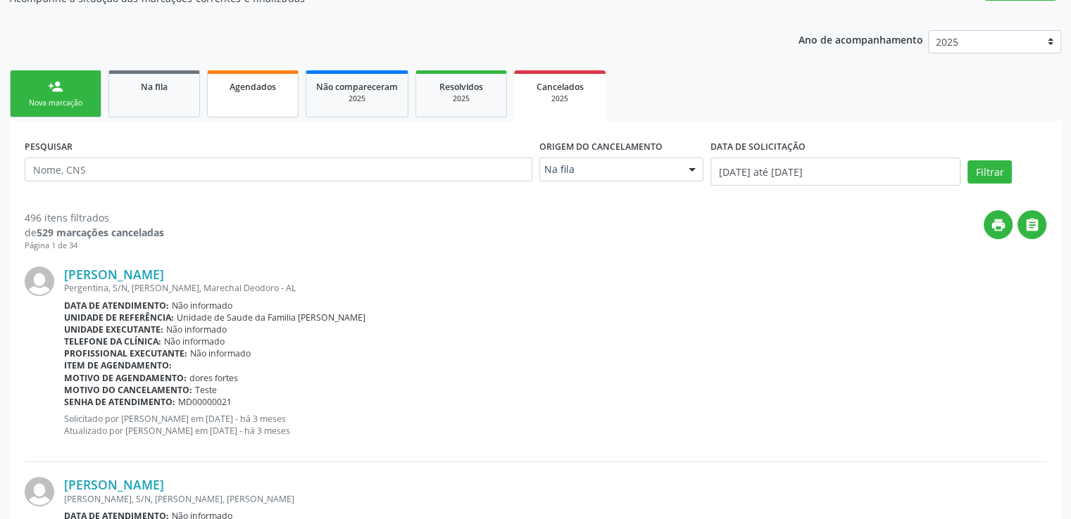
click at [256, 85] on span "Agendados" at bounding box center [252, 87] width 46 height 12
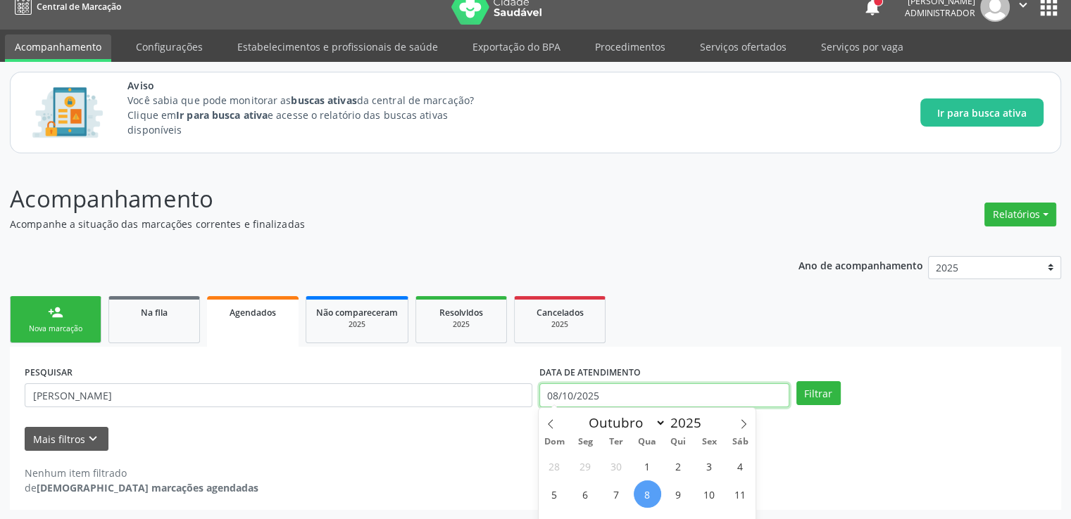
scroll to position [103, 0]
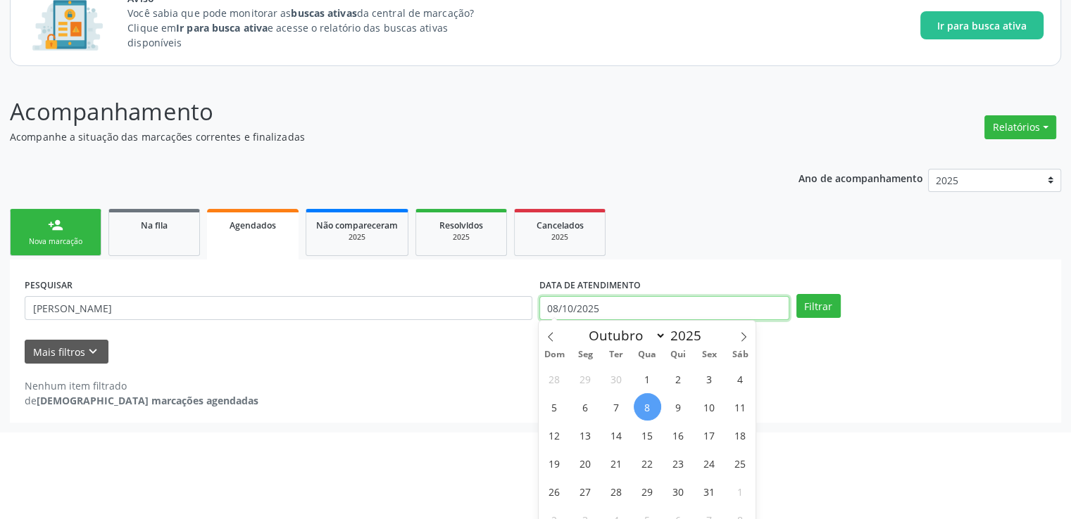
click at [631, 394] on body "Central de Marcação notifications [PERSON_NAME] Administrador  Configurações S…" at bounding box center [535, 156] width 1071 height 519
click at [554, 340] on icon at bounding box center [551, 337] width 10 height 10
select select "6"
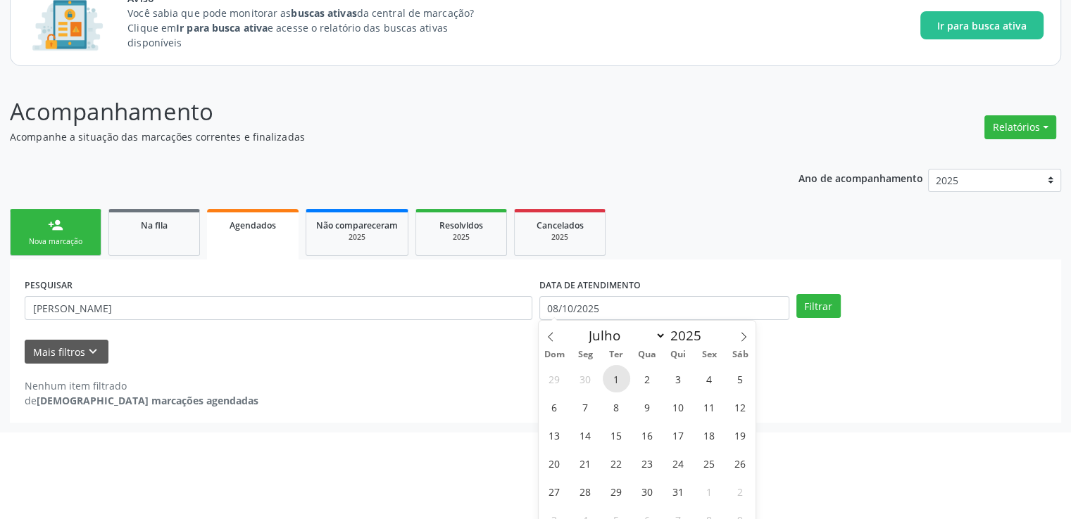
click at [619, 373] on span "1" at bounding box center [616, 378] width 27 height 27
type input "[DATE]"
click at [659, 338] on select "Janeiro Fevereiro Março Abril Maio Junho Julho Agosto Setembro Outubro Novembro…" at bounding box center [624, 336] width 84 height 20
select select "9"
click at [582, 326] on select "Janeiro Fevereiro Março Abril Maio Junho Julho Agosto Setembro Outubro Novembro…" at bounding box center [624, 336] width 84 height 20
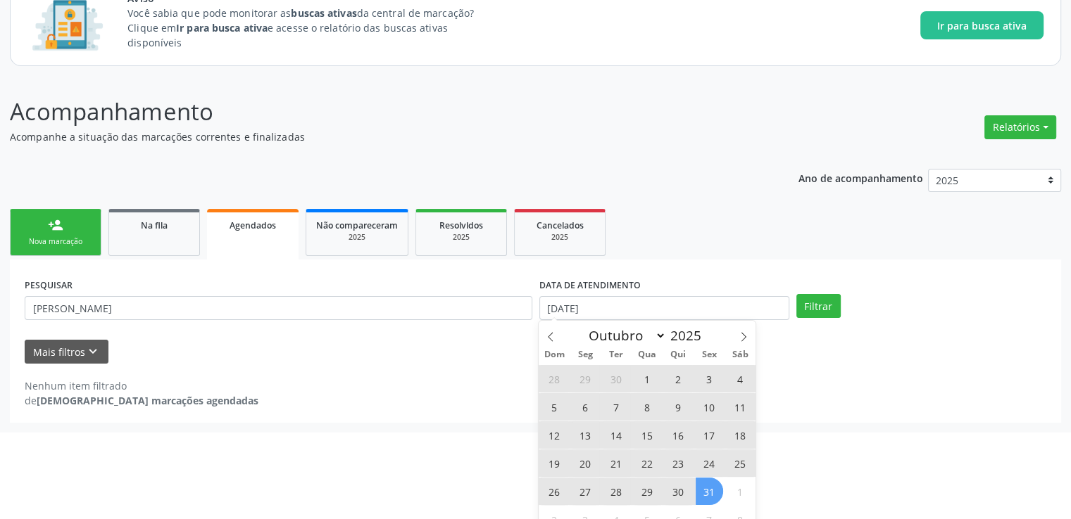
click at [707, 496] on span "31" at bounding box center [708, 491] width 27 height 27
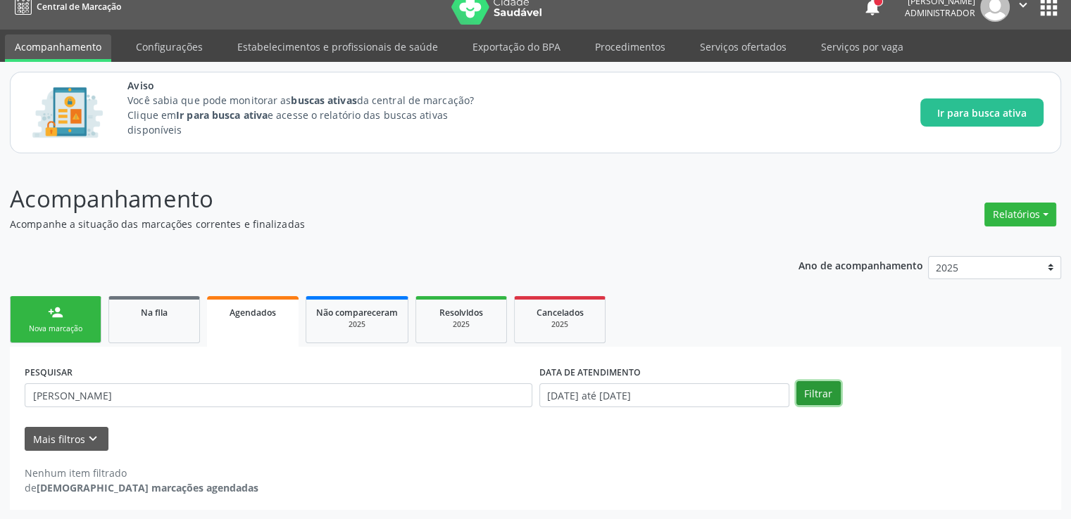
click at [812, 387] on button "Filtrar" at bounding box center [818, 394] width 44 height 24
click at [465, 324] on div "2025" at bounding box center [461, 325] width 70 height 11
click at [842, 394] on div "Filtrar" at bounding box center [921, 394] width 257 height 24
click at [833, 398] on button "Filtrar" at bounding box center [818, 394] width 44 height 24
click at [553, 316] on span "Cancelados" at bounding box center [559, 313] width 47 height 12
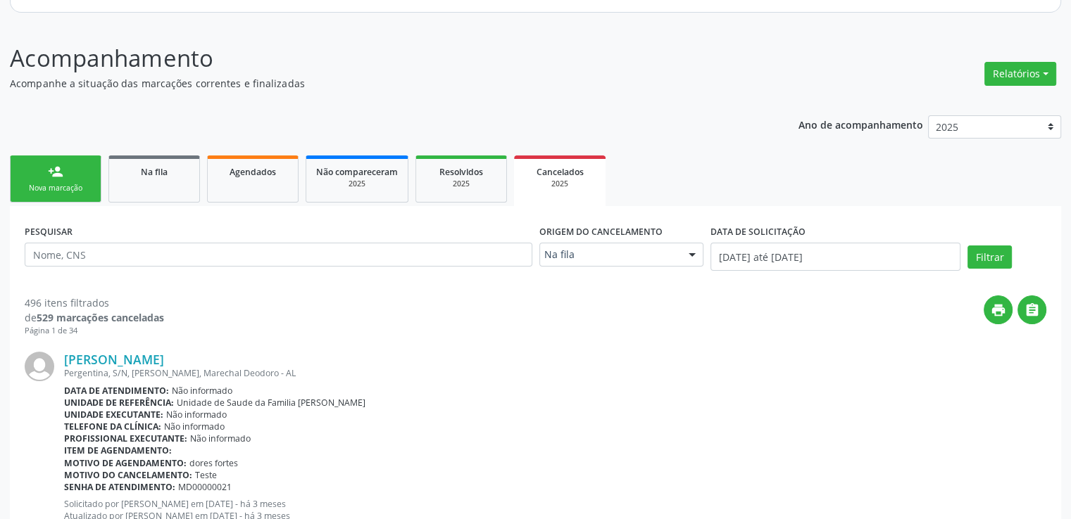
scroll to position [297, 0]
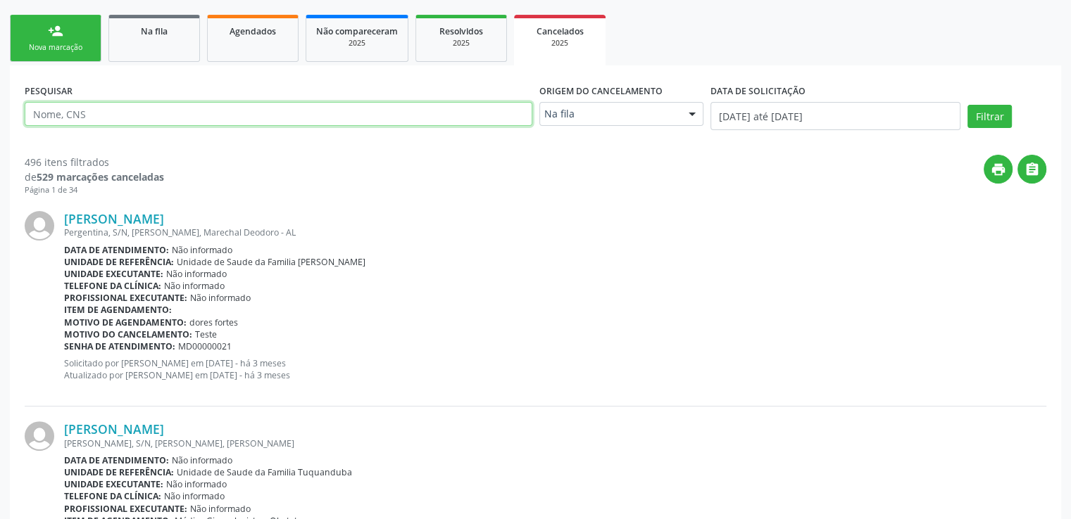
click at [282, 122] on input "text" at bounding box center [278, 114] width 507 height 24
paste input "[PERSON_NAME]"
type input "[PERSON_NAME]"
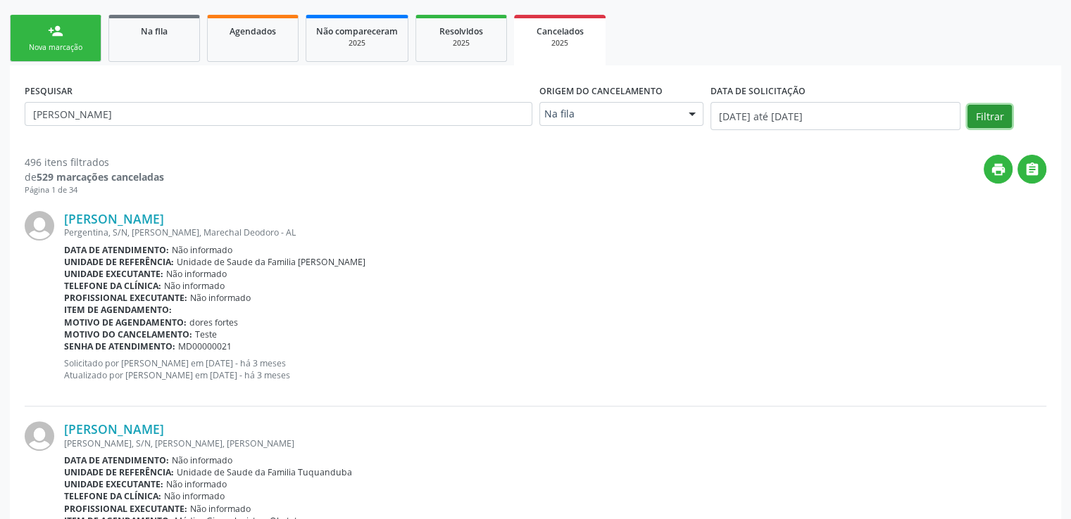
click at [986, 116] on button "Filtrar" at bounding box center [989, 117] width 44 height 24
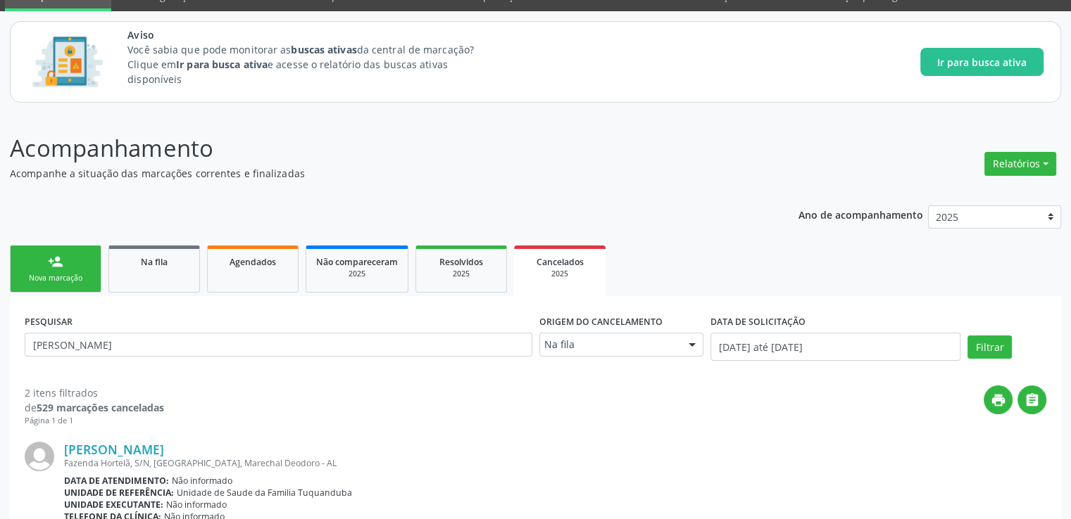
scroll to position [0, 0]
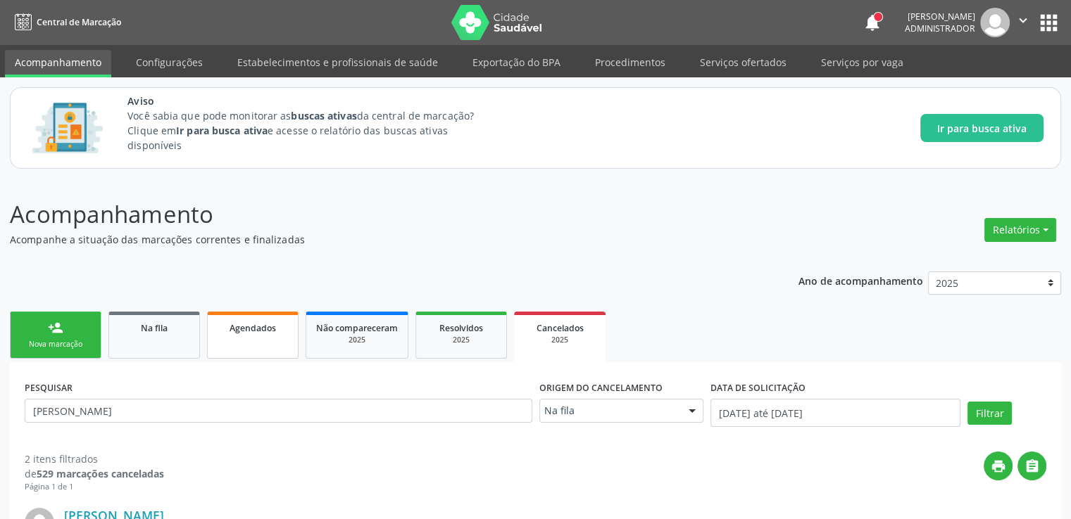
click at [246, 332] on span "Agendados" at bounding box center [252, 328] width 46 height 12
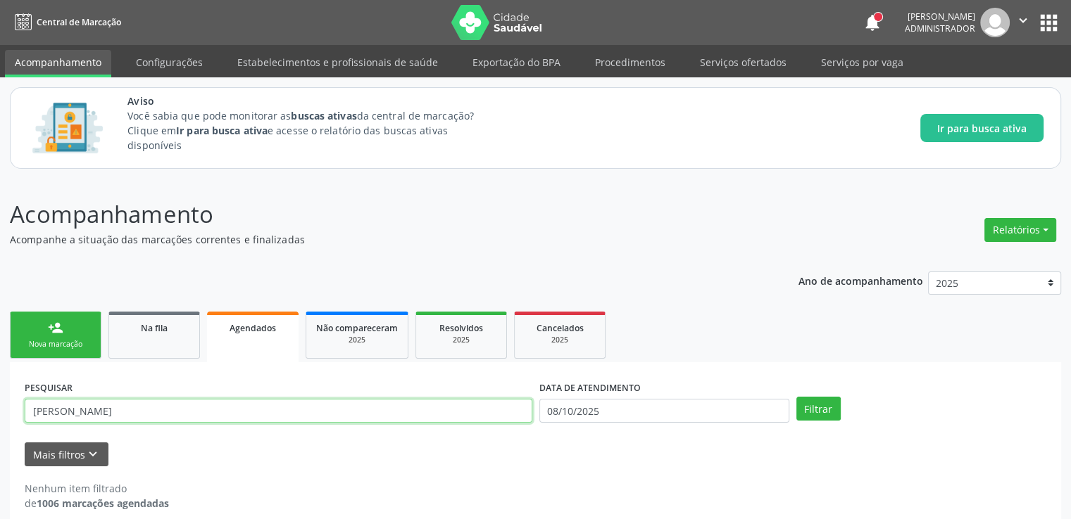
click at [217, 406] on input "[PERSON_NAME]" at bounding box center [278, 411] width 507 height 24
type input "N"
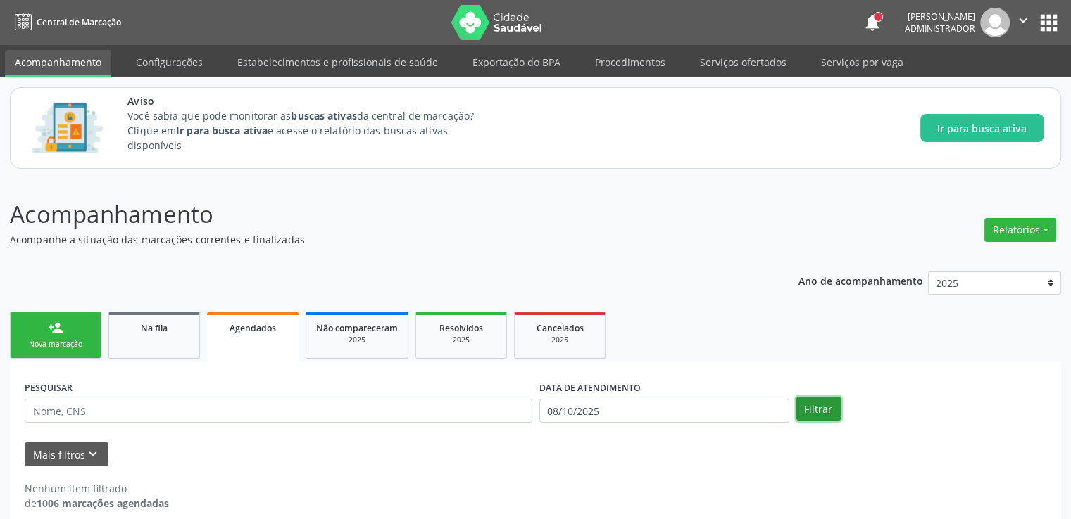
click at [823, 416] on button "Filtrar" at bounding box center [818, 409] width 44 height 24
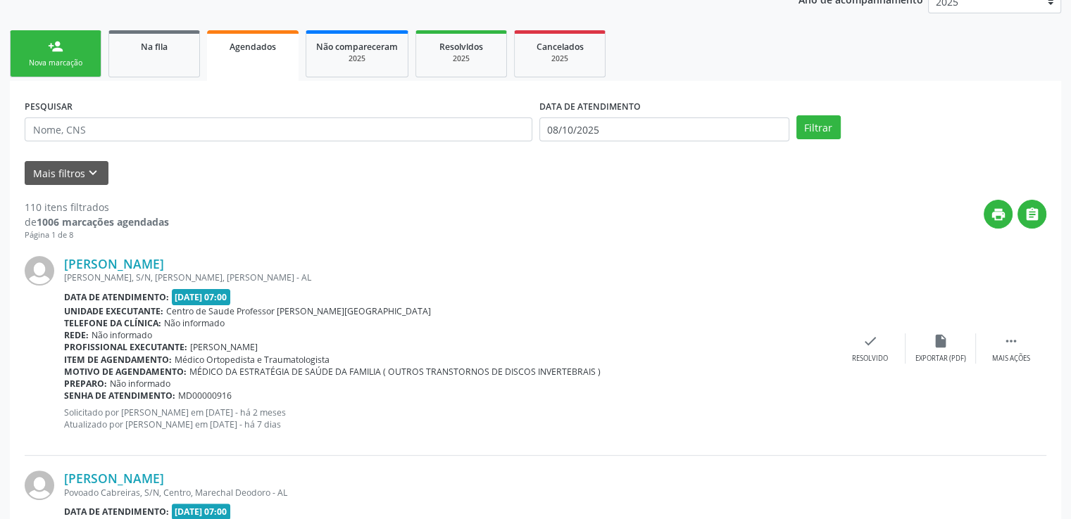
scroll to position [141, 0]
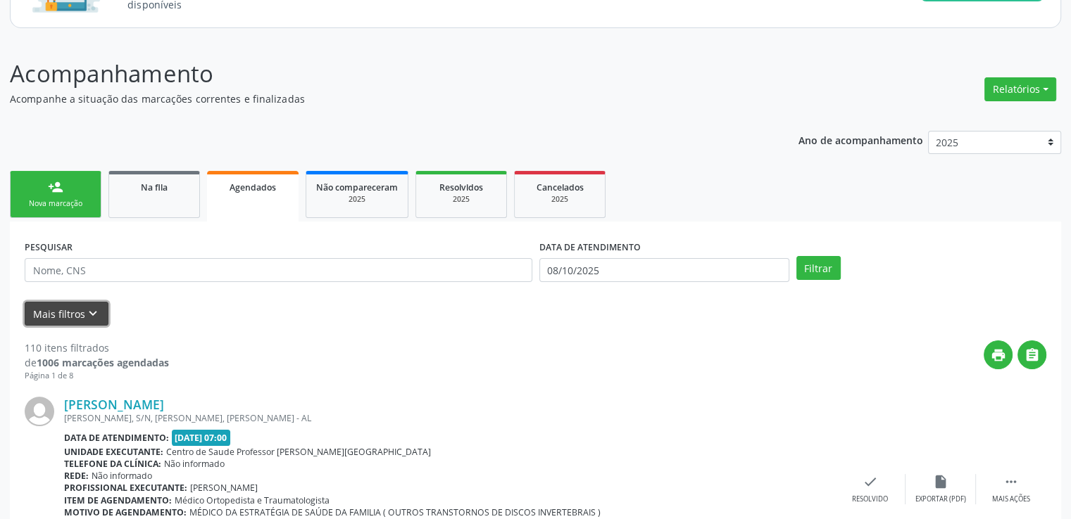
click at [51, 308] on button "Mais filtros keyboard_arrow_down" at bounding box center [67, 314] width 84 height 25
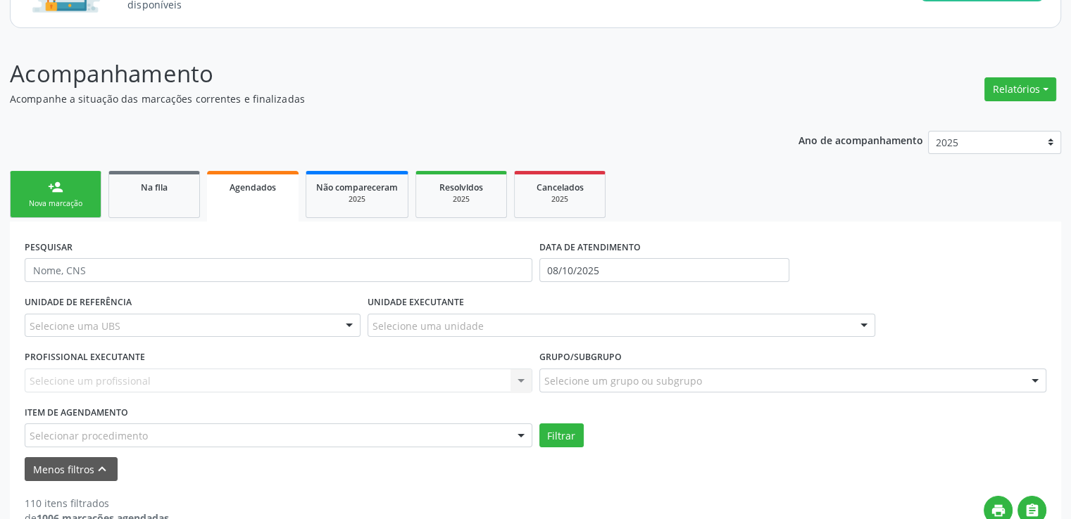
click at [709, 440] on div "Filtrar" at bounding box center [793, 436] width 515 height 24
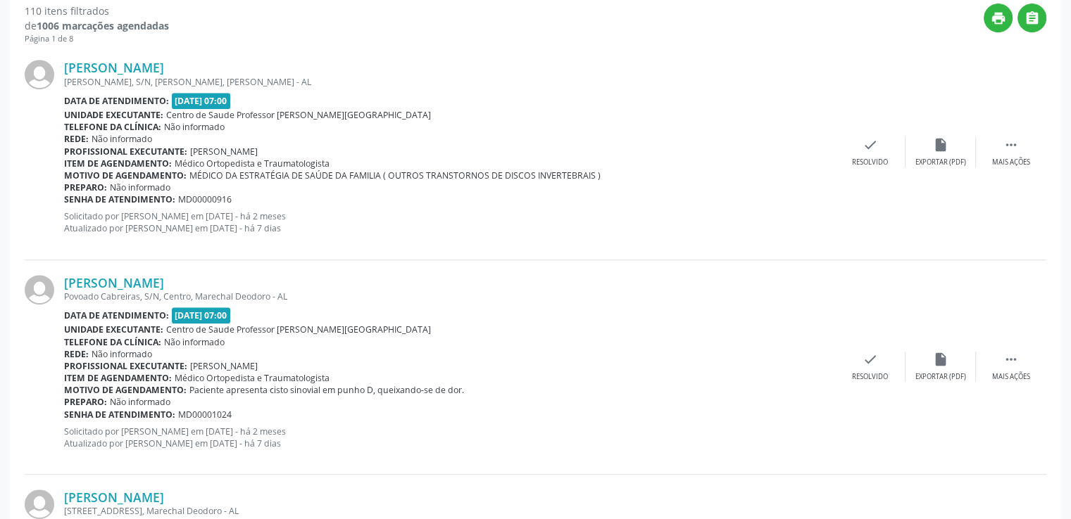
scroll to position [282, 0]
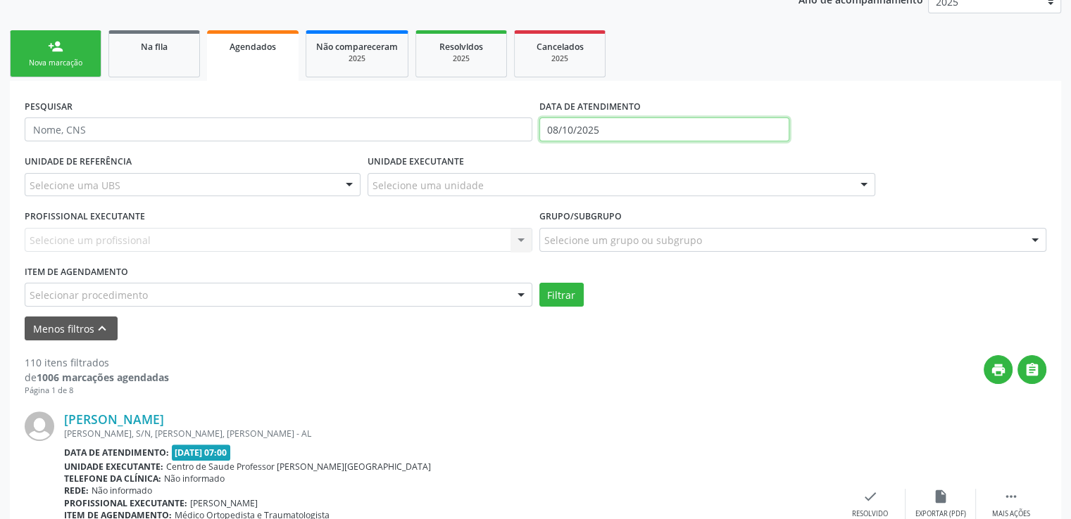
click at [619, 121] on input "08/10/2025" at bounding box center [664, 130] width 250 height 24
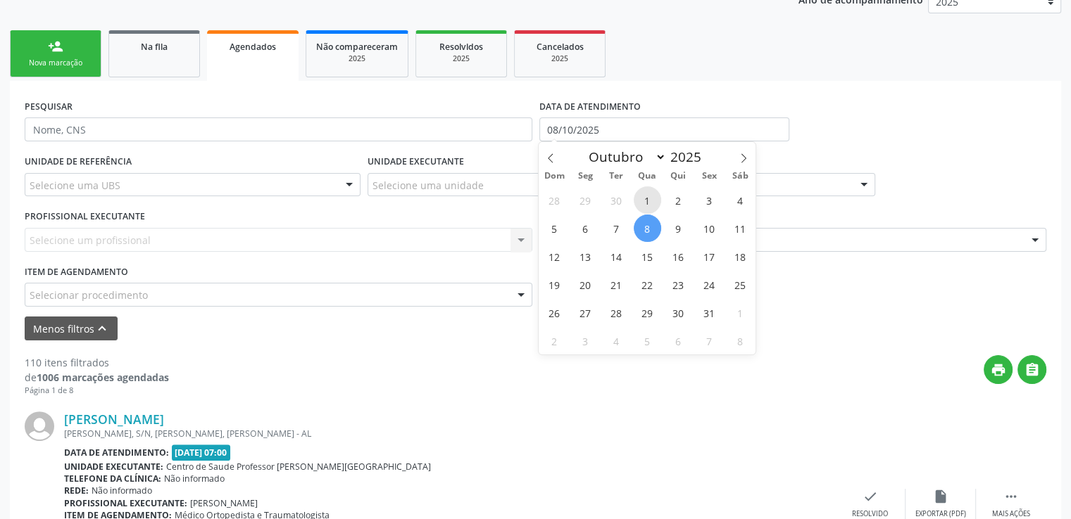
click at [654, 196] on span "1" at bounding box center [646, 200] width 27 height 27
type input "[DATE]"
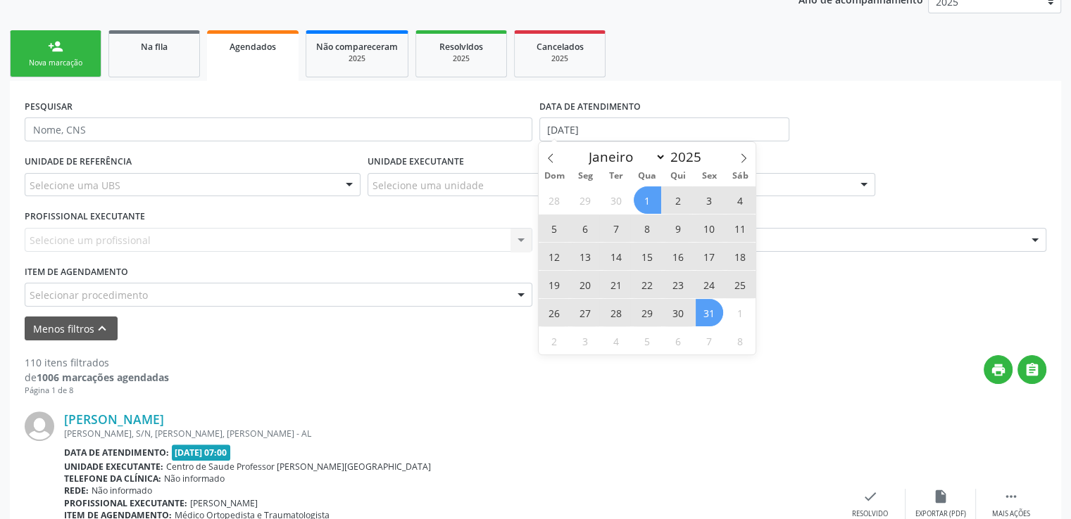
click at [715, 313] on span "31" at bounding box center [708, 312] width 27 height 27
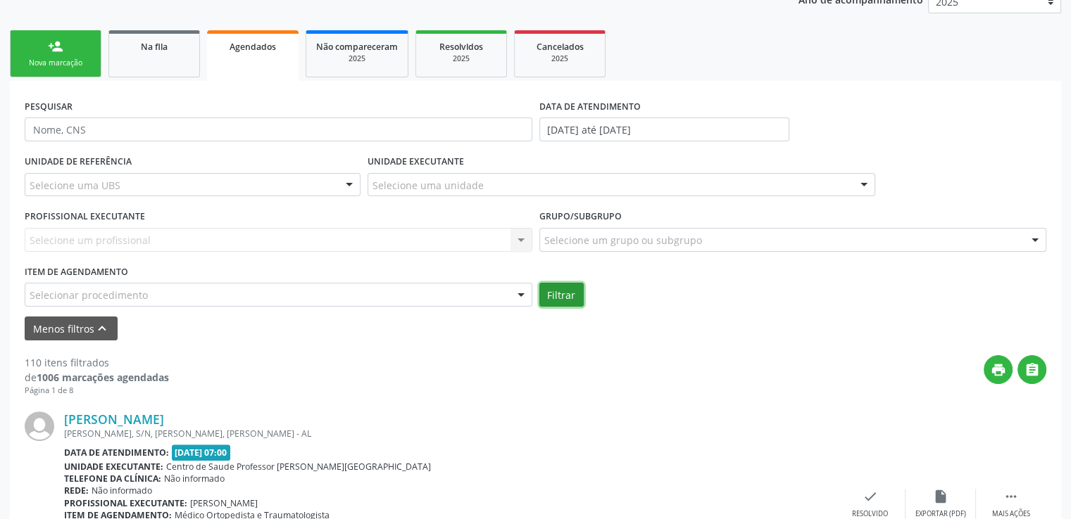
click at [562, 302] on button "Filtrar" at bounding box center [561, 295] width 44 height 24
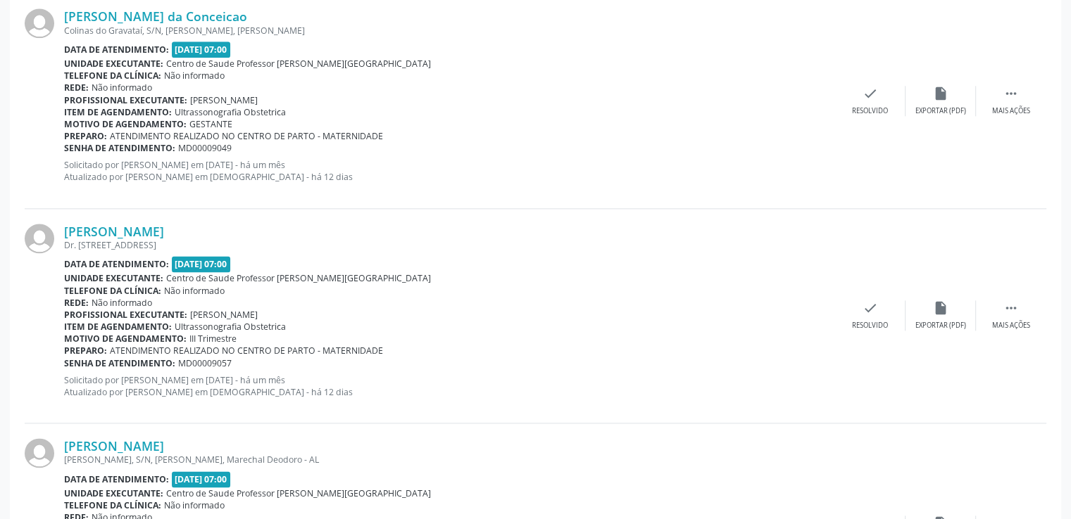
scroll to position [1830, 0]
